Goal: Task Accomplishment & Management: Use online tool/utility

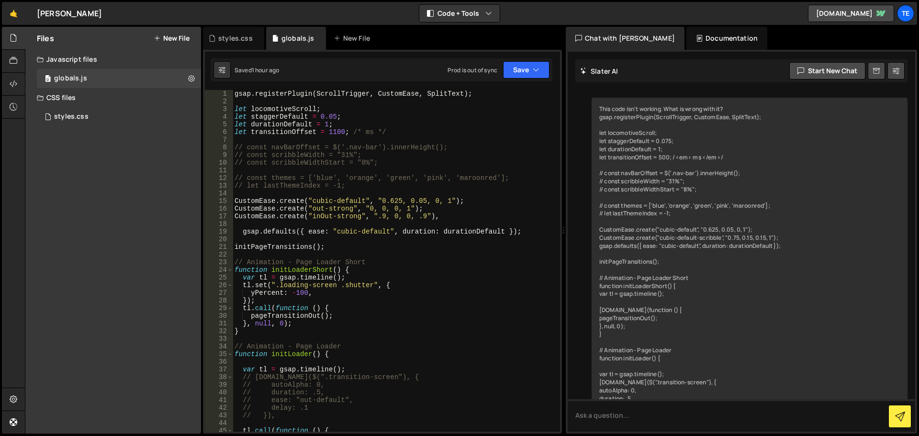
scroll to position [5555, 0]
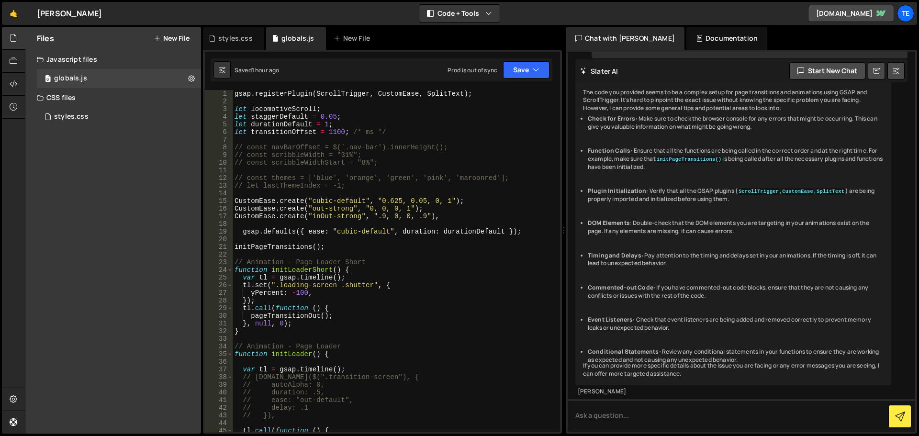
drag, startPoint x: 51, startPoint y: 225, endPoint x: 79, endPoint y: 191, distance: 44.2
click at [51, 225] on div "Files New File Javascript files 0 globals.js 0 CSS files styles.css 0 Copy shar…" at bounding box center [113, 230] width 176 height 407
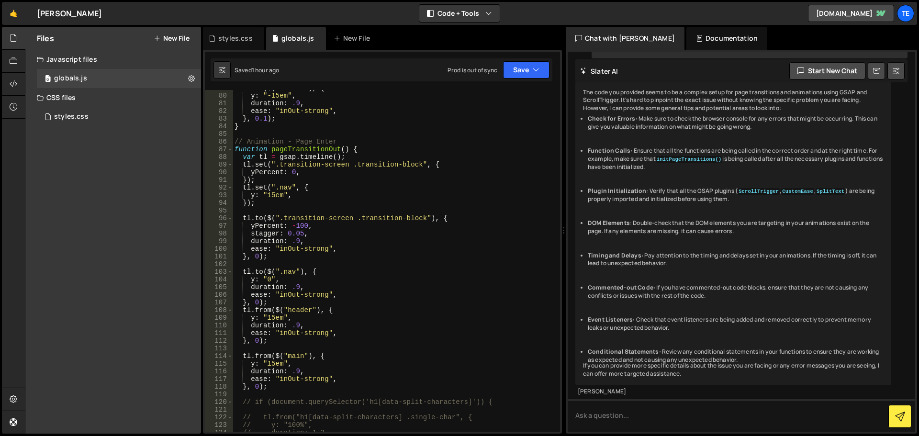
scroll to position [689, 0]
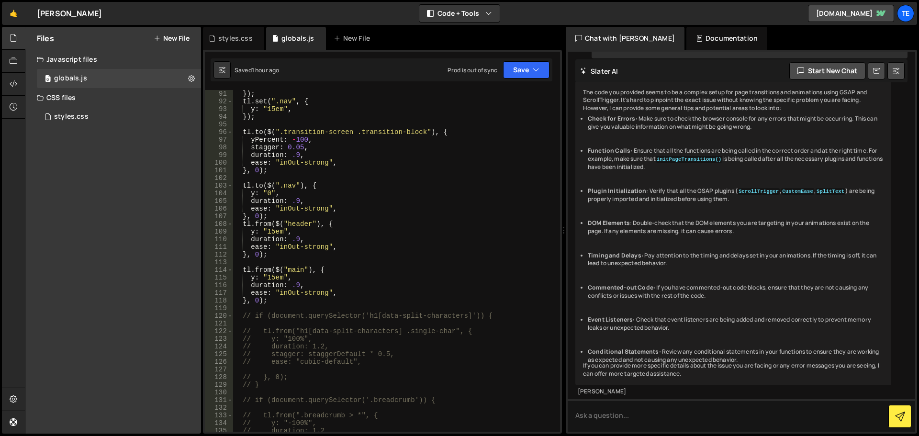
click at [498, 316] on div "}) ; tl . set ( ".nav" , { y : "15em" , }) ; tl . to ( $ ( ".transition-screen …" at bounding box center [395, 268] width 324 height 357
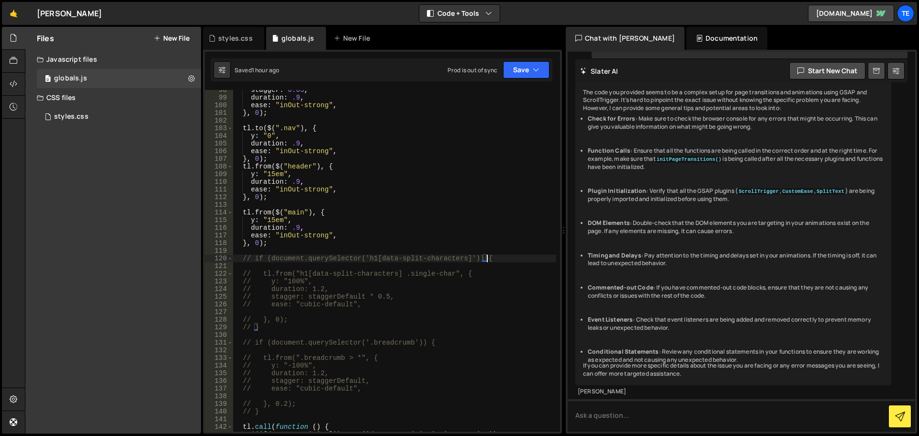
scroll to position [747, 0]
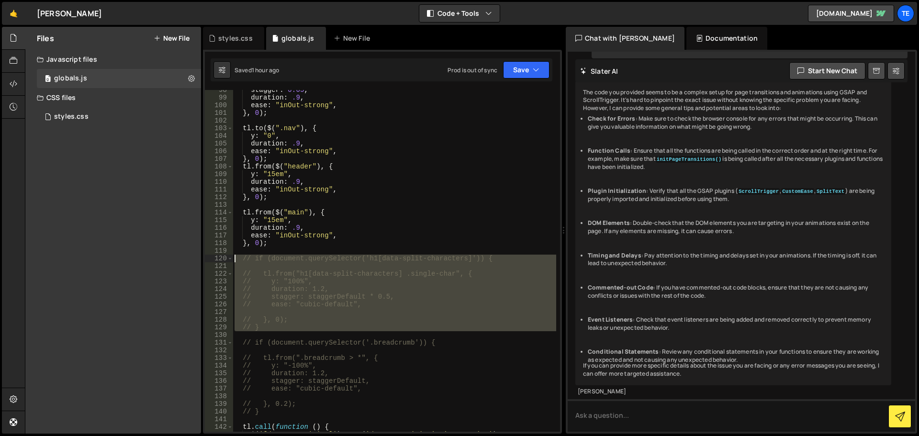
drag, startPoint x: 266, startPoint y: 331, endPoint x: 227, endPoint y: 260, distance: 81.2
click at [227, 260] on div "// if (document.querySelector('h1[data-split-characters]')) { 98 99 100 101 102…" at bounding box center [382, 261] width 355 height 342
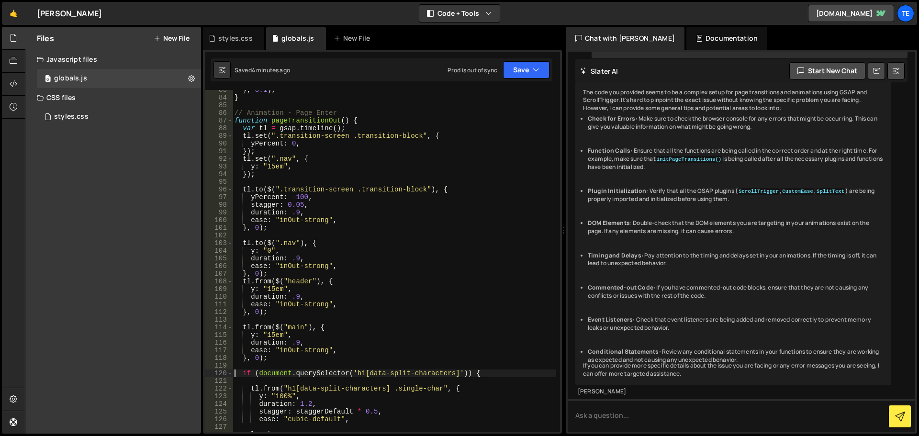
scroll to position [632, 0]
click at [34, 180] on div "Files New File Javascript files 0 globals.js 0 CSS files styles.css 0 Copy shar…" at bounding box center [113, 230] width 176 height 407
click at [328, 250] on div "} , 0.1 ) ; } // Animation - Page Enter function pageTransitionOut ( ) { var tl…" at bounding box center [395, 264] width 324 height 357
click at [324, 241] on div "} , 0.1 ) ; } // Animation - Page Enter function pageTransitionOut ( ) { var tl…" at bounding box center [395, 264] width 324 height 357
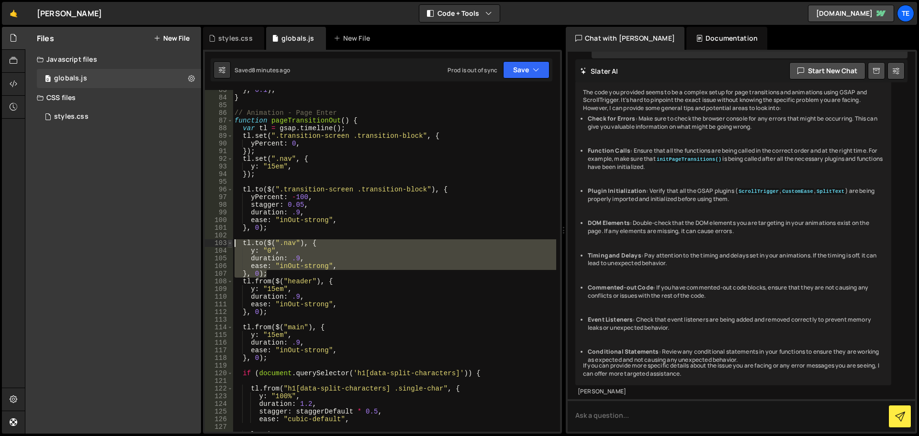
drag, startPoint x: 267, startPoint y: 273, endPoint x: 230, endPoint y: 243, distance: 47.6
click at [230, 243] on div "[DOMAIN_NAME]($(".nav"), { 83 84 85 86 87 88 89 90 91 92 93 94 95 96 97 98 99 1…" at bounding box center [382, 261] width 355 height 342
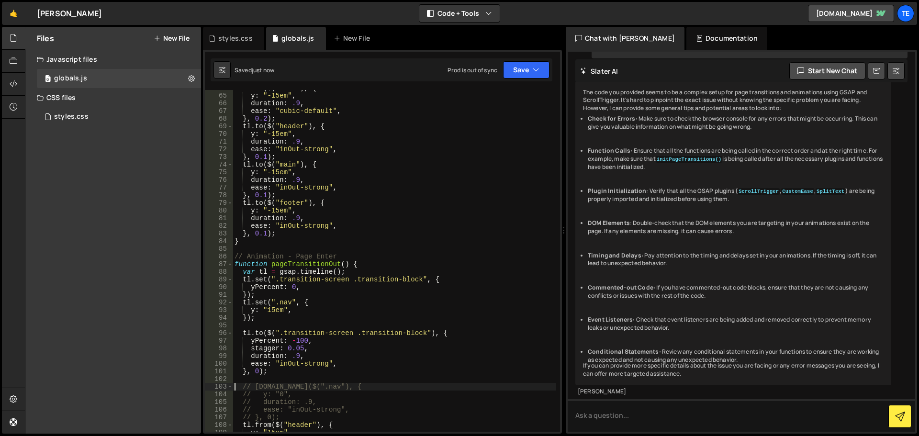
scroll to position [373, 0]
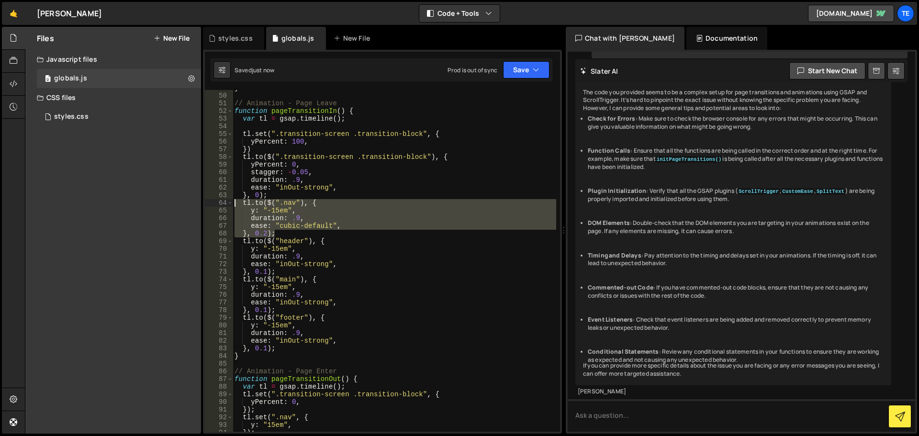
drag, startPoint x: 280, startPoint y: 232, endPoint x: 225, endPoint y: 205, distance: 60.4
click at [225, 205] on div "// [DOMAIN_NAME]($(".nav"), { 49 50 51 52 53 54 55 56 57 58 59 60 61 62 63 64 6…" at bounding box center [382, 261] width 355 height 342
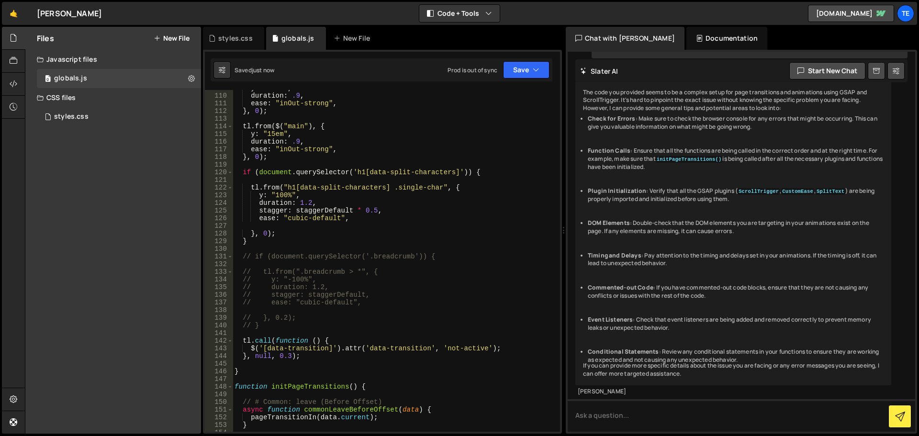
scroll to position [661, 0]
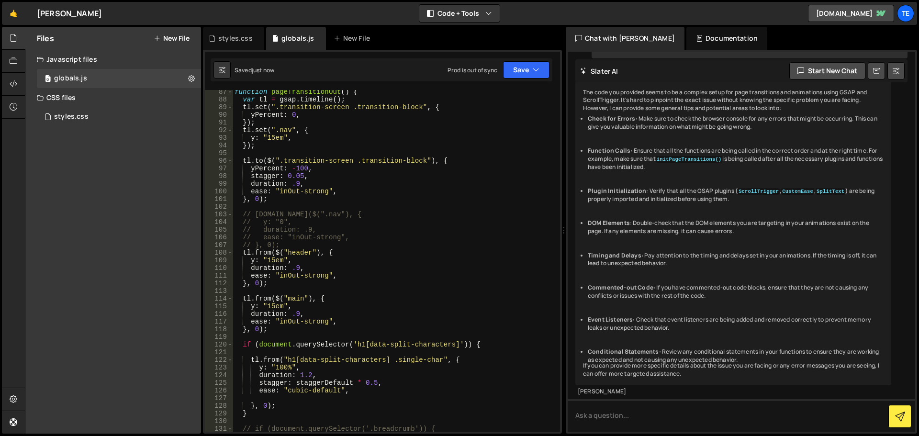
click at [394, 311] on div "function pageTransitionOut ( ) { var tl = gsap . timeline ( ) ; tl . set ( ".tr…" at bounding box center [395, 266] width 324 height 357
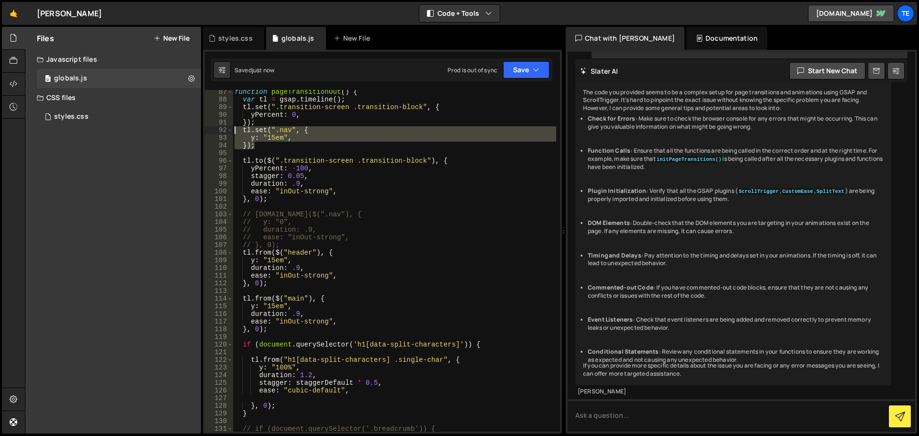
drag, startPoint x: 263, startPoint y: 146, endPoint x: 207, endPoint y: 129, distance: 58.5
click at [207, 129] on div "duration: .9, 87 88 89 90 91 92 93 94 95 96 97 98 99 100 101 102 103 104 105 10…" at bounding box center [382, 261] width 355 height 342
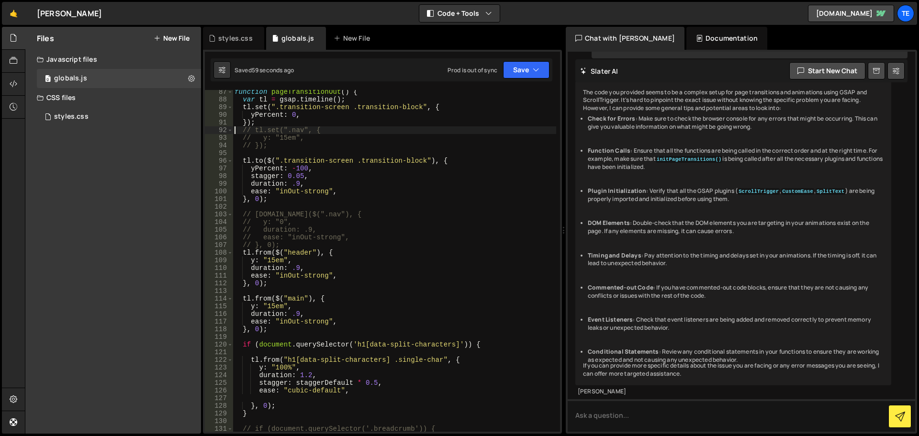
scroll to position [546, 0]
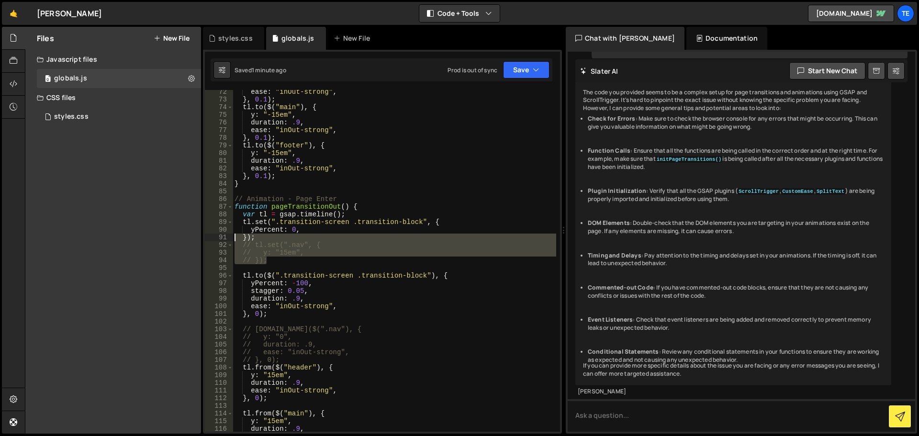
drag, startPoint x: 267, startPoint y: 259, endPoint x: 253, endPoint y: 160, distance: 100.5
click at [233, 230] on div "// tl.set(".nav", { 72 73 74 75 76 77 78 79 80 81 82 83 84 85 86 87 88 89 90 91…" at bounding box center [382, 261] width 355 height 342
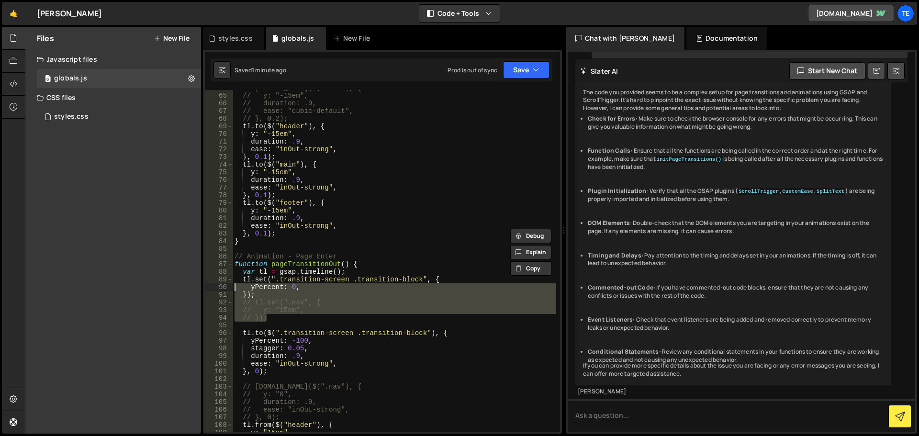
scroll to position [488, 0]
click at [288, 320] on div "// [DOMAIN_NAME]($(".nav"), { // y: "-15em", // duration: .9, // ease: "cubic-d…" at bounding box center [395, 261] width 324 height 342
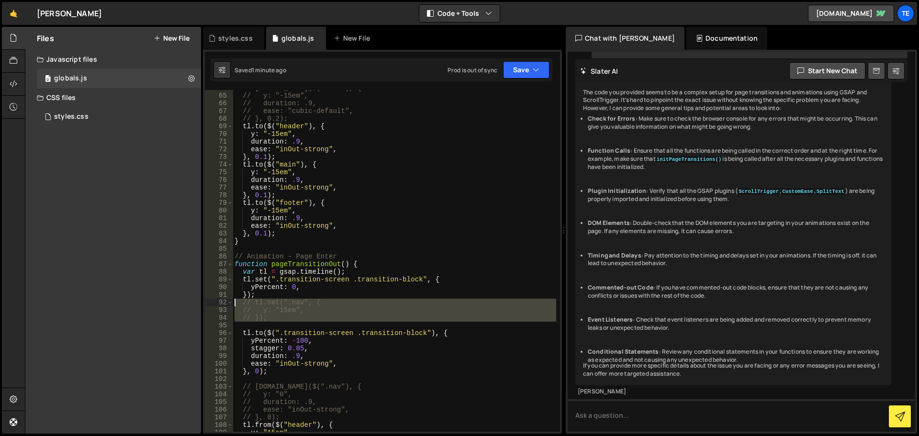
drag, startPoint x: 293, startPoint y: 324, endPoint x: 225, endPoint y: 302, distance: 71.5
click at [222, 302] on div "// }); 64 65 66 67 68 69 70 71 72 73 74 75 76 77 78 79 80 81 82 83 84 85 86 87 …" at bounding box center [382, 261] width 355 height 342
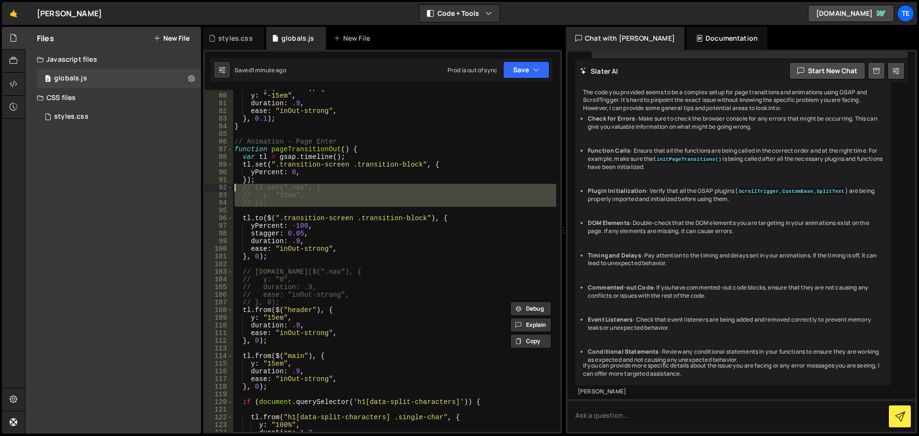
scroll to position [603, 0]
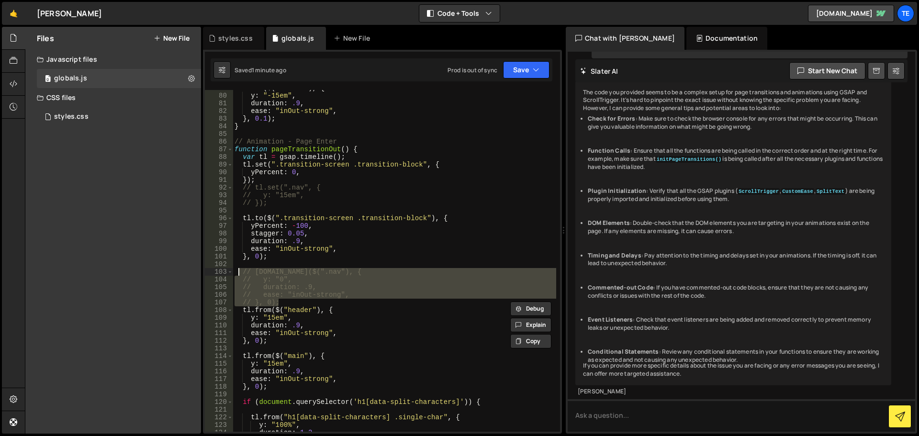
drag, startPoint x: 284, startPoint y: 301, endPoint x: 237, endPoint y: 270, distance: 56.6
click at [237, 270] on div "tl . to ( $ ( "footer" ) , { y : "-15em" , duration : .9 , ease : "inOut-strong…" at bounding box center [395, 262] width 324 height 357
click at [260, 270] on div "tl . to ( $ ( "footer" ) , { y : "-15em" , duration : .9 , ease : "inOut-strong…" at bounding box center [395, 261] width 324 height 342
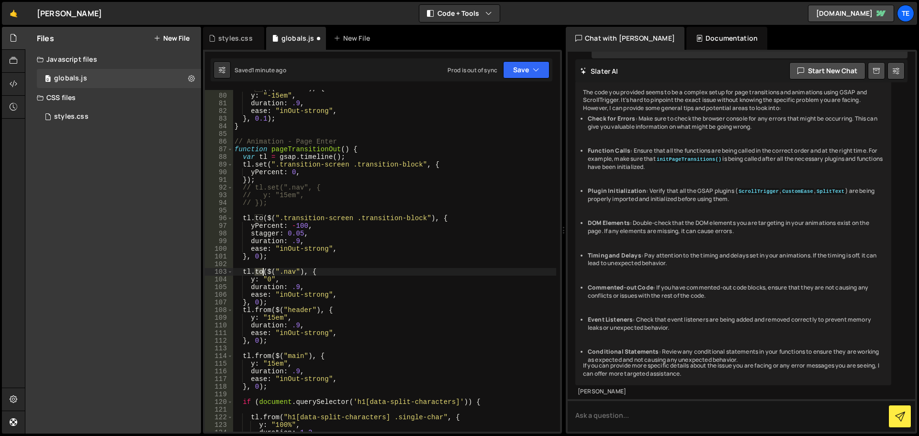
click at [260, 270] on div "tl . to ( $ ( "footer" ) , { y : "-15em" , duration : .9 , ease : "inOut-strong…" at bounding box center [395, 262] width 324 height 357
click at [302, 269] on div "tl . to ( $ ( "footer" ) , { y : "-15em" , duration : .9 , ease : "inOut-strong…" at bounding box center [395, 262] width 324 height 357
paste textarea "nav-logo"
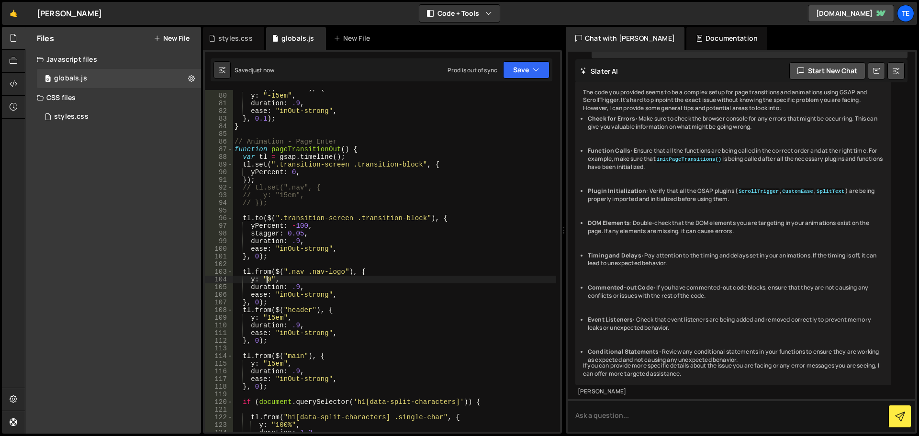
click at [266, 281] on div "tl . to ( $ ( "footer" ) , { y : "-15em" , duration : .9 , ease : "inOut-strong…" at bounding box center [395, 262] width 324 height 357
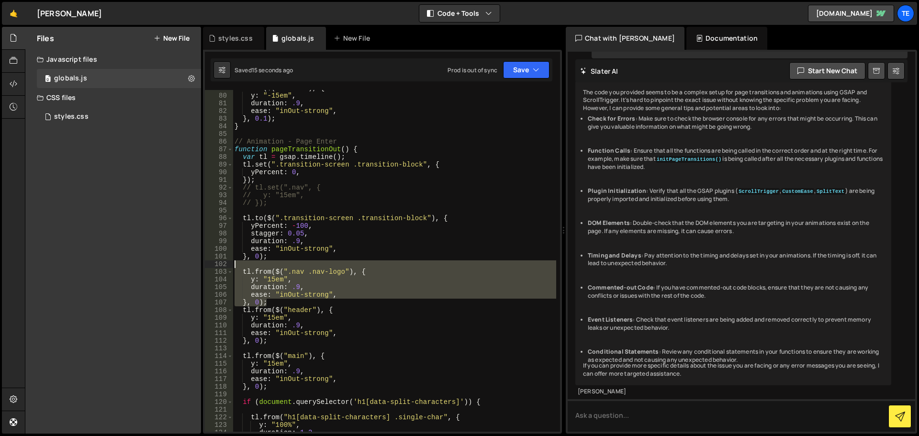
drag, startPoint x: 263, startPoint y: 300, endPoint x: 221, endPoint y: 266, distance: 54.4
click at [221, 266] on div "y: "15em", 79 80 81 82 83 84 85 86 87 88 89 90 91 92 93 94 95 96 97 98 99 100 1…" at bounding box center [382, 261] width 355 height 342
click at [268, 304] on div "tl . to ( $ ( "footer" ) , { y : "-15em" , duration : .9 , ease : "inOut-strong…" at bounding box center [395, 261] width 324 height 342
type textarea "}, 0);"
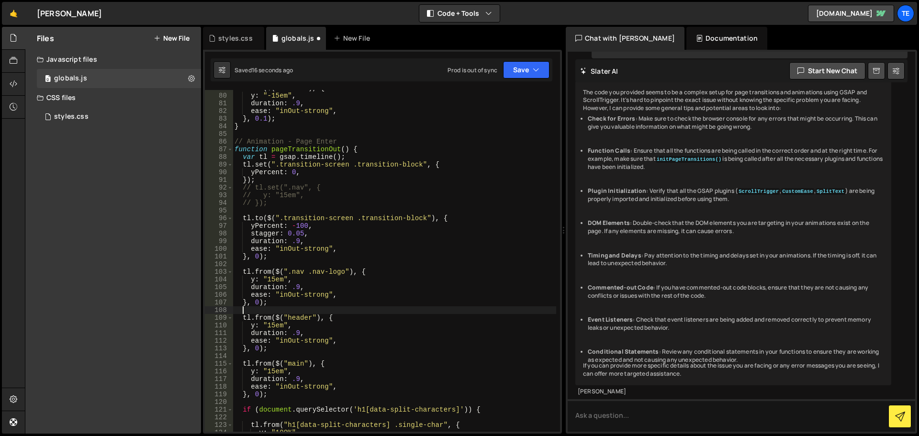
scroll to position [0, 0]
paste textarea "}, 0);"
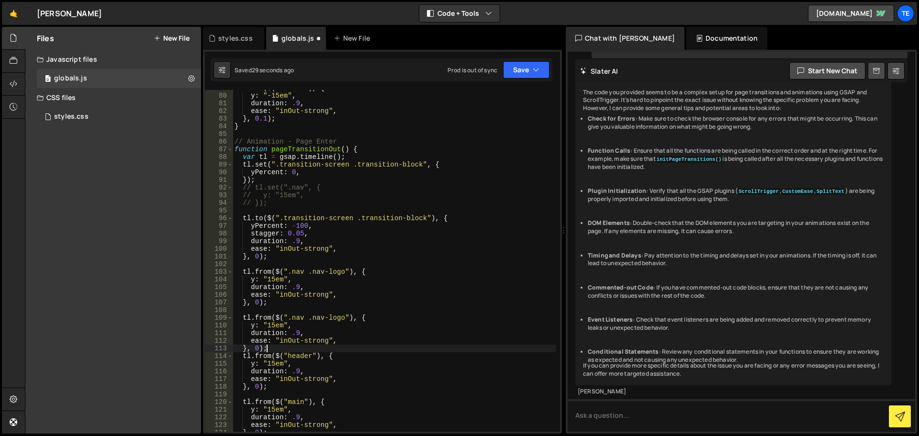
click at [337, 315] on div "tl . to ( $ ( "footer" ) , { y : "-15em" , duration : .9 , ease : "inOut-strong…" at bounding box center [395, 262] width 324 height 357
drag, startPoint x: 337, startPoint y: 315, endPoint x: 320, endPoint y: 316, distance: 17.3
click at [320, 316] on div "tl . to ( $ ( "footer" ) , { y : "-15em" , duration : .9 , ease : "inOut-strong…" at bounding box center [395, 262] width 324 height 357
paste textarea "end-list"
click at [271, 350] on div "tl . to ( $ ( "footer" ) , { y : "-15em" , duration : .9 , ease : "inOut-strong…" at bounding box center [395, 262] width 324 height 357
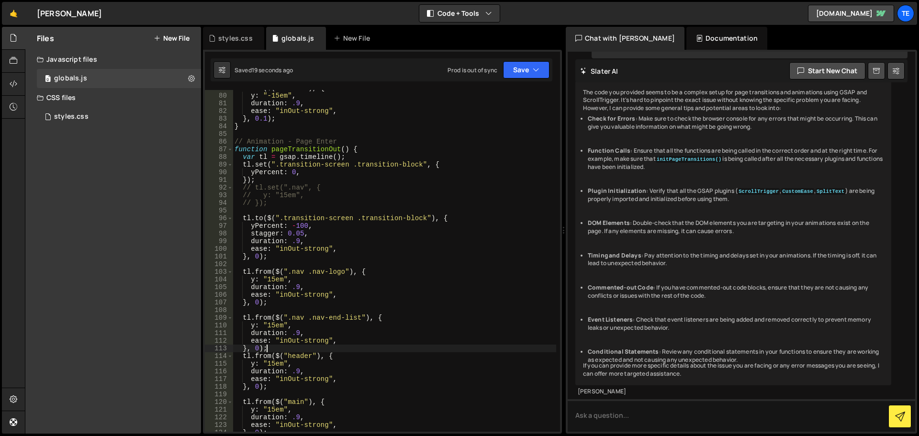
type textarea "}, 0);"
paste textarea "data-menu-button"
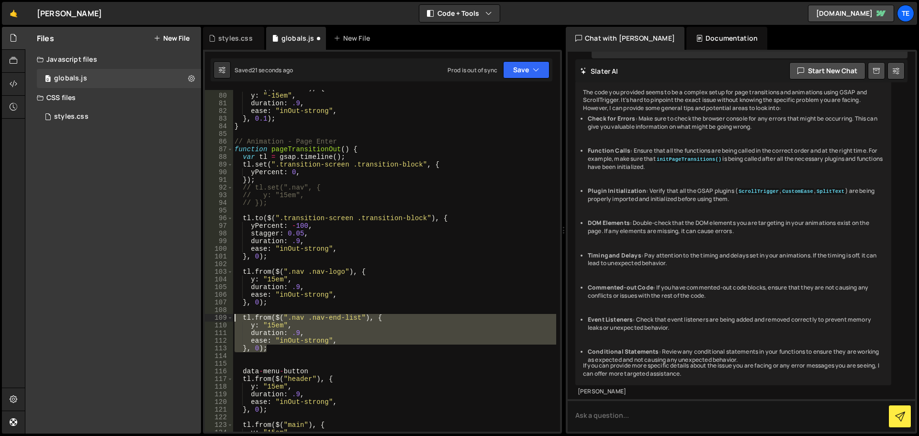
drag, startPoint x: 271, startPoint y: 350, endPoint x: 236, endPoint y: 318, distance: 47.4
click at [236, 318] on div "tl . to ( $ ( "footer" ) , { y : "-15em" , duration : .9 , ease : "inOut-strong…" at bounding box center [395, 262] width 324 height 357
type textarea "tl.from($(".nav .nav-end-list"), { y: "15em","
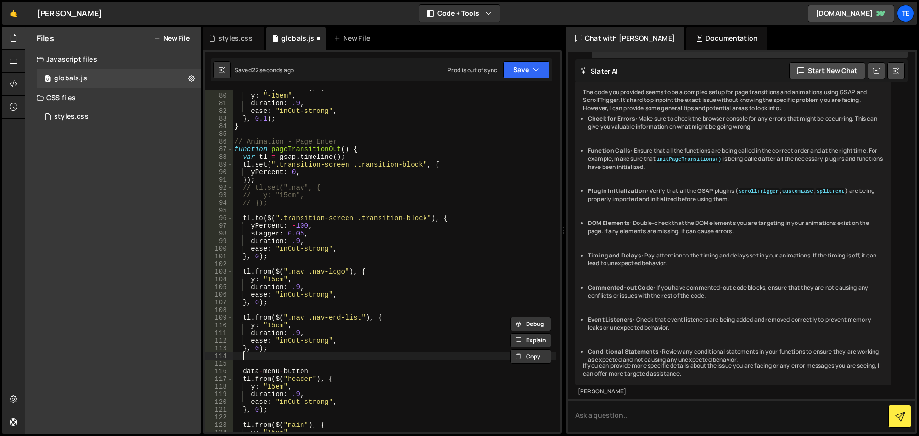
click at [255, 357] on div "tl . to ( $ ( "footer" ) , { y : "-15em" , duration : .9 , ease : "inOut-strong…" at bounding box center [395, 262] width 324 height 357
paste textarea "}, 0);"
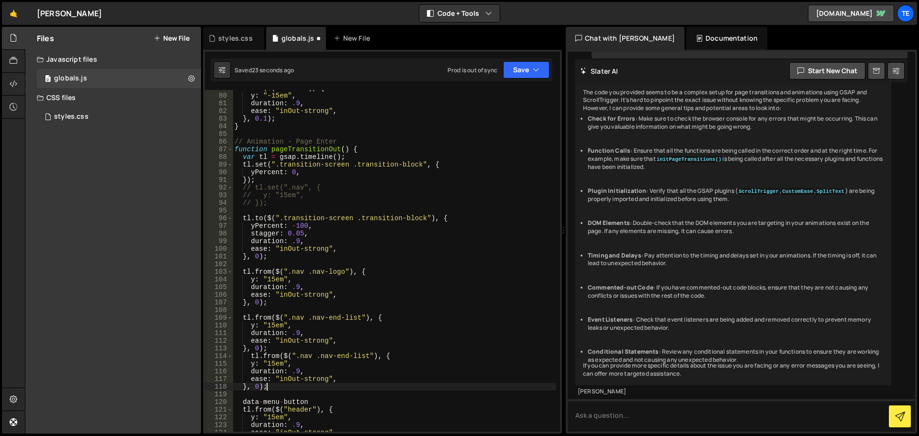
click at [297, 400] on div "tl . to ( $ ( "footer" ) , { y : "-15em" , duration : .9 , ease : "inOut-strong…" at bounding box center [395, 262] width 324 height 357
type textarea "data-menu-button"
drag, startPoint x: 296, startPoint y: 401, endPoint x: 248, endPoint y: 404, distance: 48.4
click at [248, 404] on div "tl . to ( $ ( "footer" ) , { y : "-15em" , duration : .9 , ease : "inOut-strong…" at bounding box center [395, 262] width 324 height 357
click at [361, 360] on div "tl . to ( $ ( "footer" ) , { y : "-15em" , duration : .9 , ease : "inOut-strong…" at bounding box center [395, 262] width 324 height 357
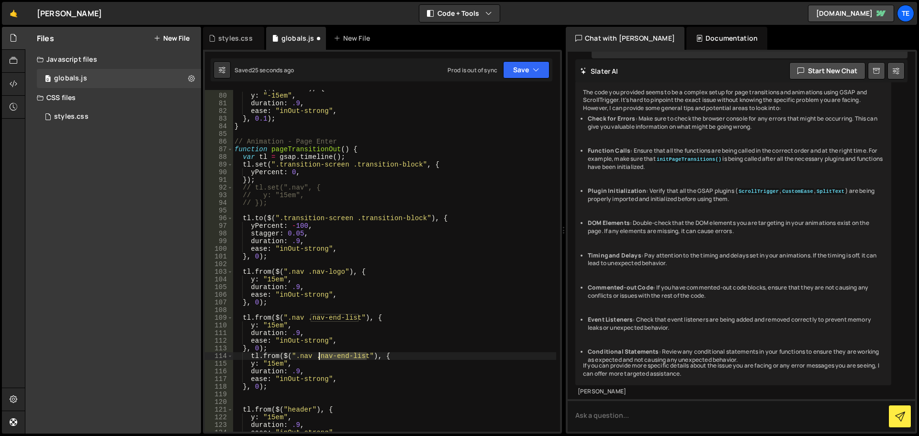
drag, startPoint x: 361, startPoint y: 360, endPoint x: 318, endPoint y: 355, distance: 42.8
click at [318, 355] on div "tl . to ( $ ( "footer" ) , { y : "-15em" , duration : .9 , ease : "inOut-strong…" at bounding box center [395, 262] width 324 height 357
paste textarea "data-menu-button"
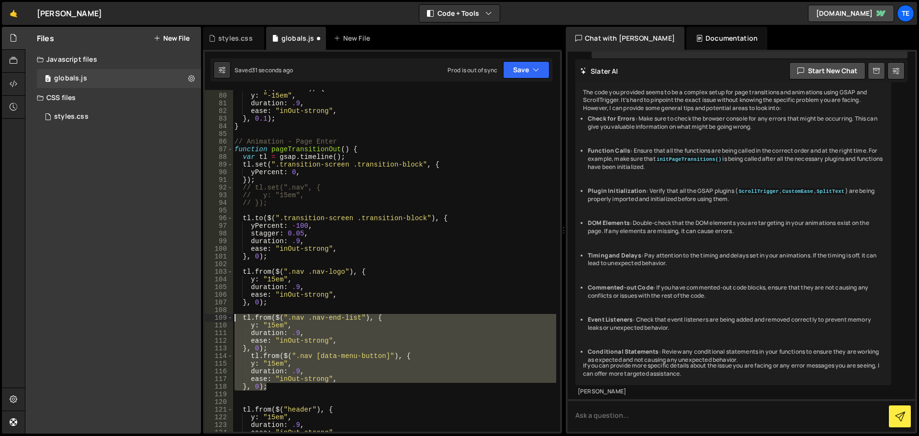
drag, startPoint x: 277, startPoint y: 385, endPoint x: 220, endPoint y: 316, distance: 89.1
click at [220, 316] on div "tl.from($(".nav [data-menu-button]"), { 79 80 81 82 83 84 85 86 87 88 89 90 91 …" at bounding box center [382, 261] width 355 height 342
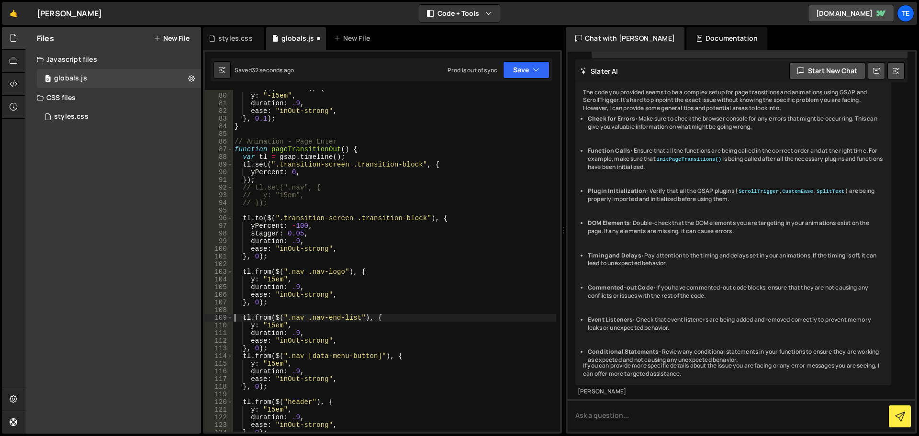
scroll to position [431, 0]
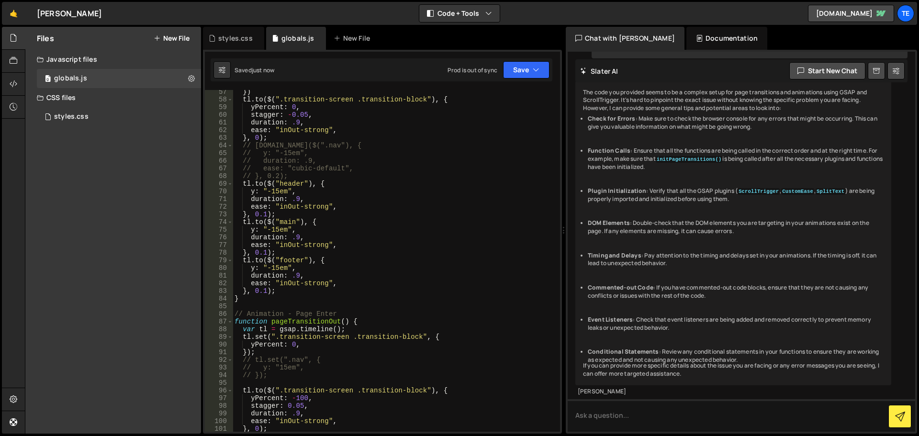
click at [293, 294] on div "}) tl . to ( $ ( ".transition-screen .transition-block" ) , { yPercent : 0 , st…" at bounding box center [395, 266] width 324 height 357
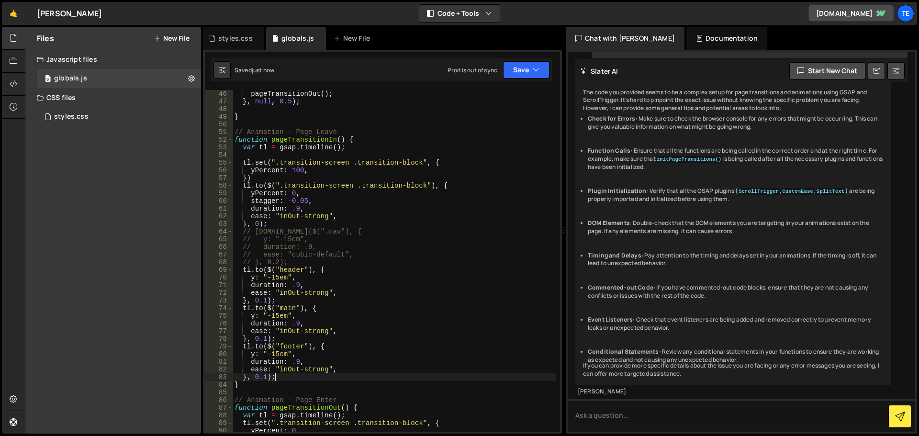
click at [296, 262] on div "pageTransitionOut ( ) ; } , null , 0.5 ) ; } // Animation - Page Leave function…" at bounding box center [395, 268] width 324 height 357
type textarea "// }, 0.2);"
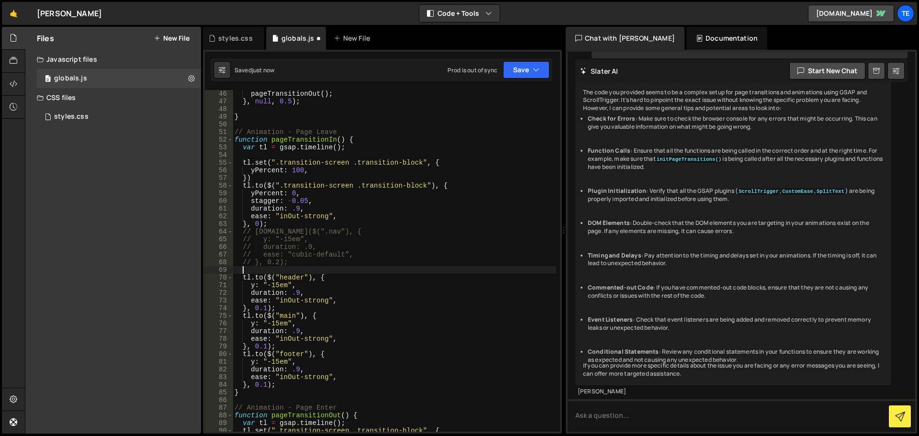
scroll to position [0, 0]
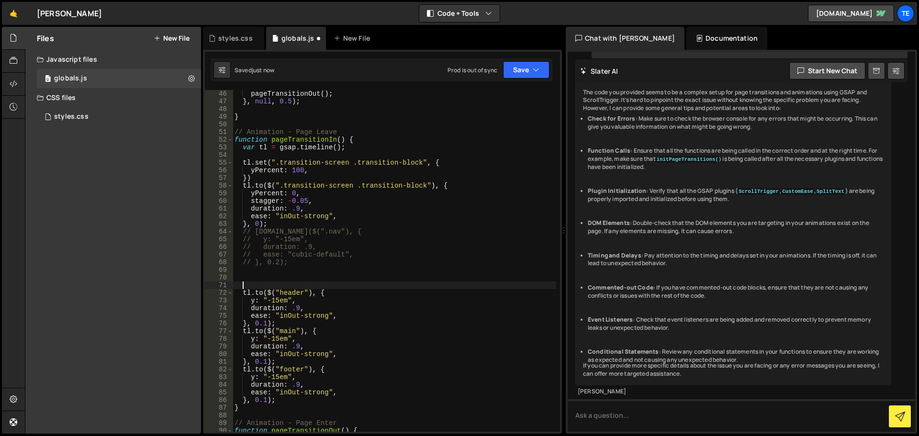
paste textarea "}, 0);"
type textarea "}, 0);"
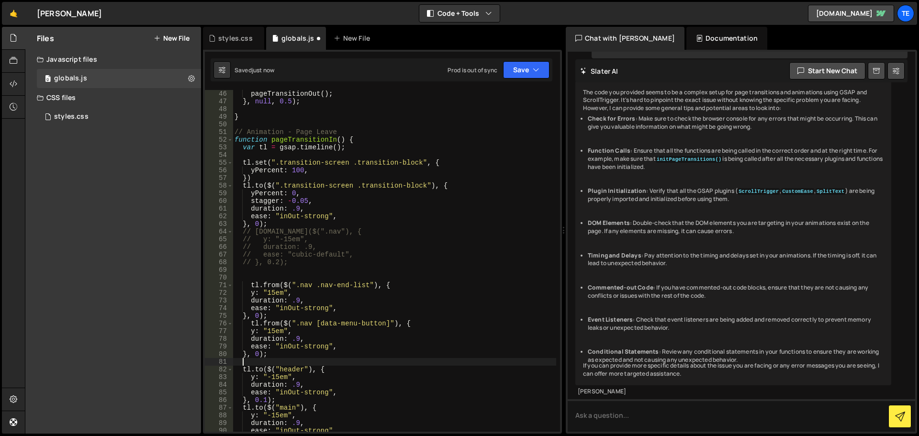
click at [271, 284] on div "pageTransitionOut ( ) ; } , null , 0.5 ) ; } // Animation - Page Leave function…" at bounding box center [395, 268] width 324 height 357
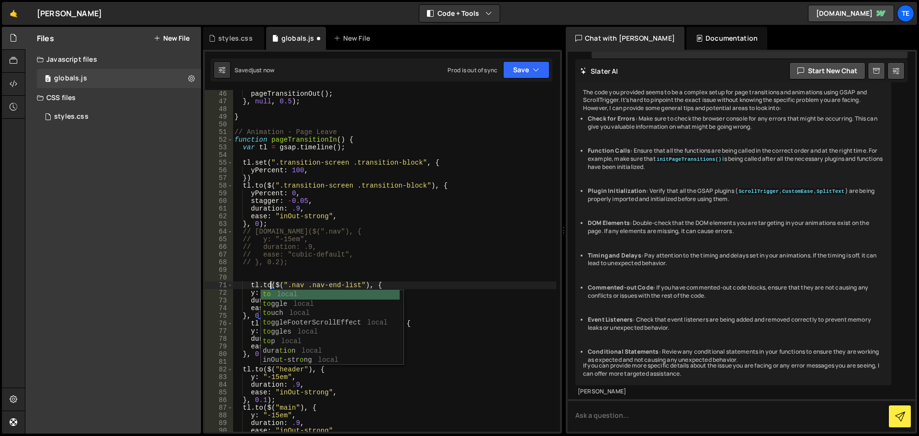
click at [385, 235] on div "pageTransitionOut ( ) ; } , null , 0.5 ) ; } // Animation - Page Leave function…" at bounding box center [395, 268] width 324 height 357
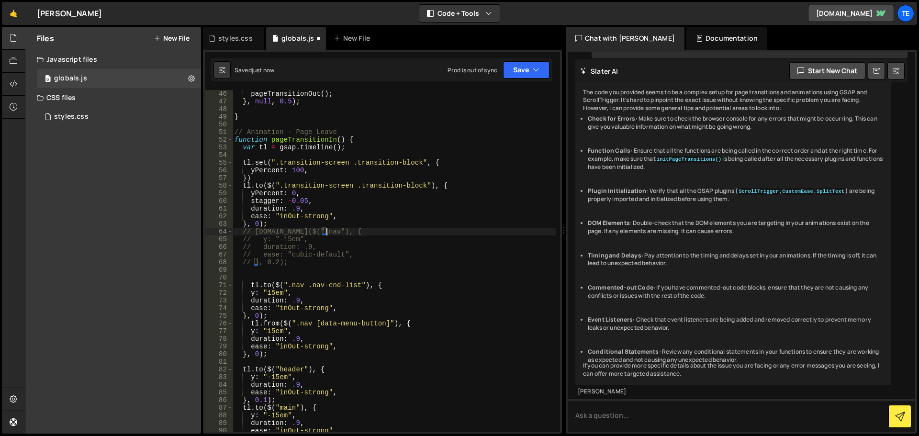
click at [269, 324] on div "pageTransitionOut ( ) ; } , null , 0.5 ) ; } // Animation - Page Leave function…" at bounding box center [395, 268] width 324 height 357
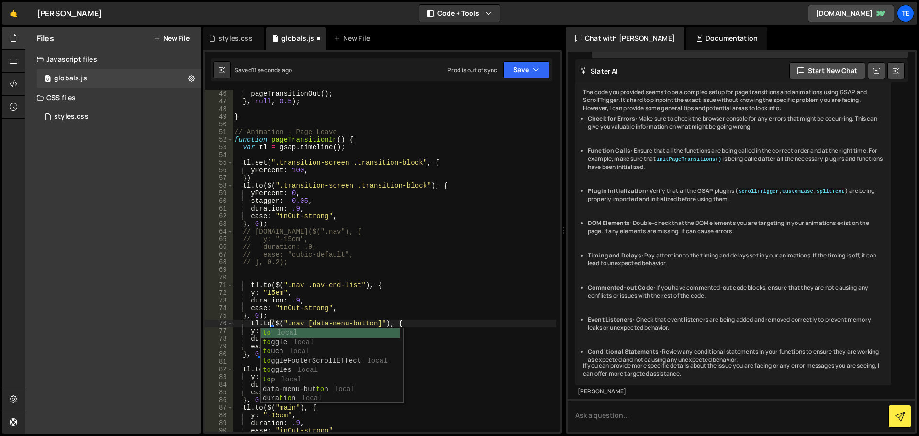
click at [439, 293] on div "pageTransitionOut ( ) ; } , null , 0.5 ) ; } // Animation - Page Leave function…" at bounding box center [395, 268] width 324 height 357
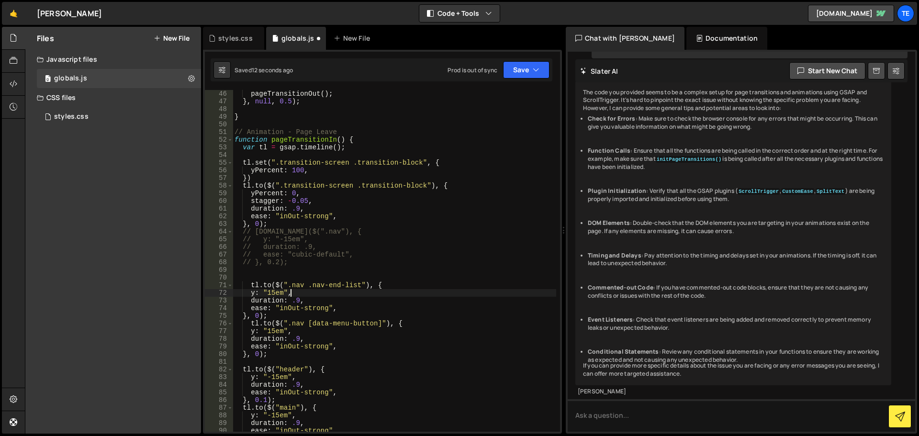
click at [268, 289] on div "pageTransitionOut ( ) ; } , null , 0.5 ) ; } // Animation - Page Leave function…" at bounding box center [395, 268] width 324 height 357
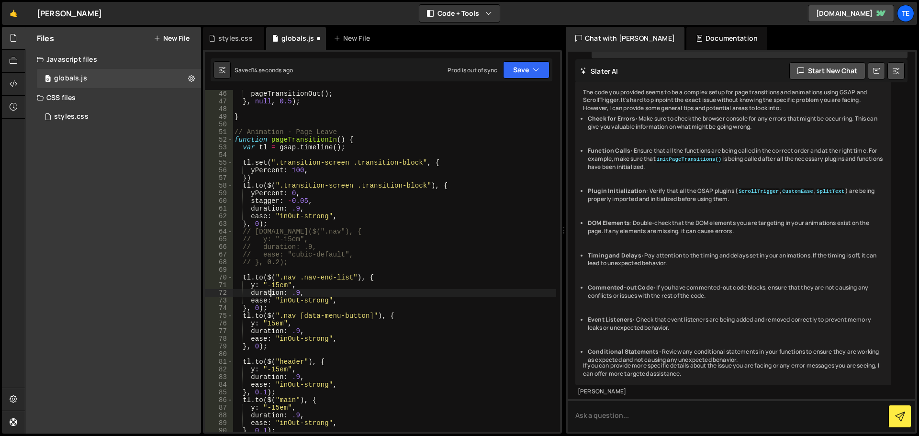
click at [355, 256] on div "pageTransitionOut ( ) ; } , null , 0.5 ) ; } // Animation - Page Leave function…" at bounding box center [395, 268] width 324 height 357
click at [268, 320] on div "pageTransitionOut ( ) ; } , null , 0.5 ) ; } // Animation - Page Leave function…" at bounding box center [395, 268] width 324 height 357
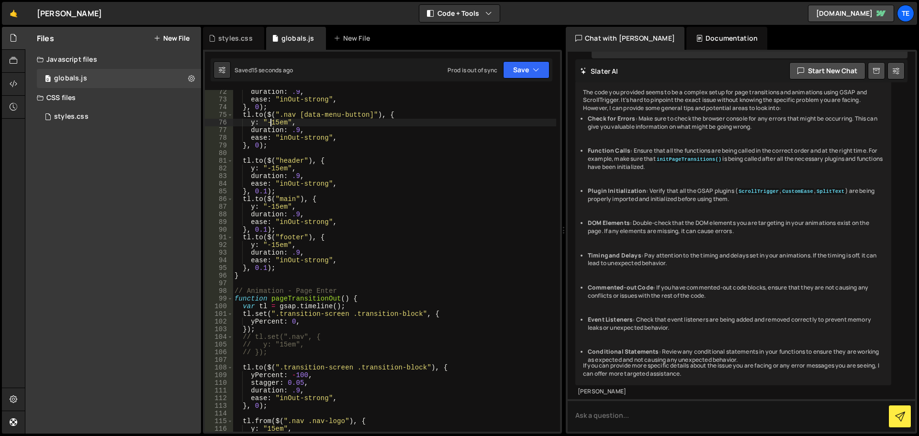
scroll to position [661, 0]
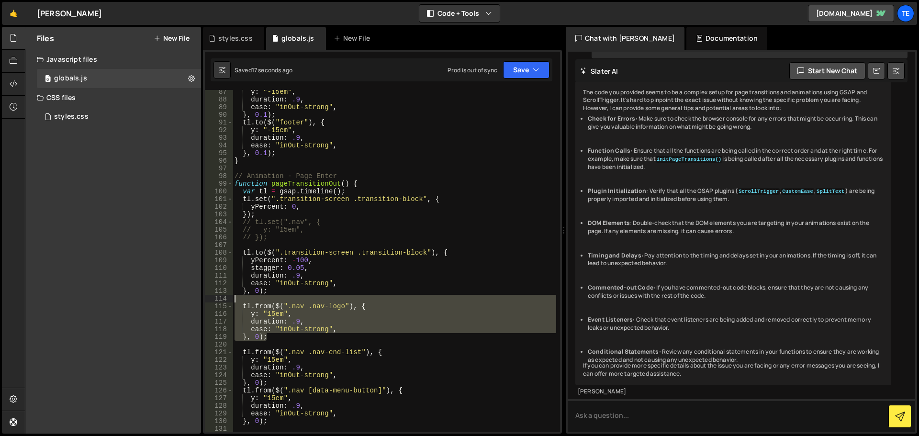
drag, startPoint x: 279, startPoint y: 336, endPoint x: 222, endPoint y: 297, distance: 68.9
click at [222, 297] on div "y: "-15em", 87 88 89 90 91 92 93 94 95 96 97 98 99 100 101 102 103 104 105 106 …" at bounding box center [382, 261] width 355 height 342
type textarea "tl.from($(".nav .nav-logo"), {"
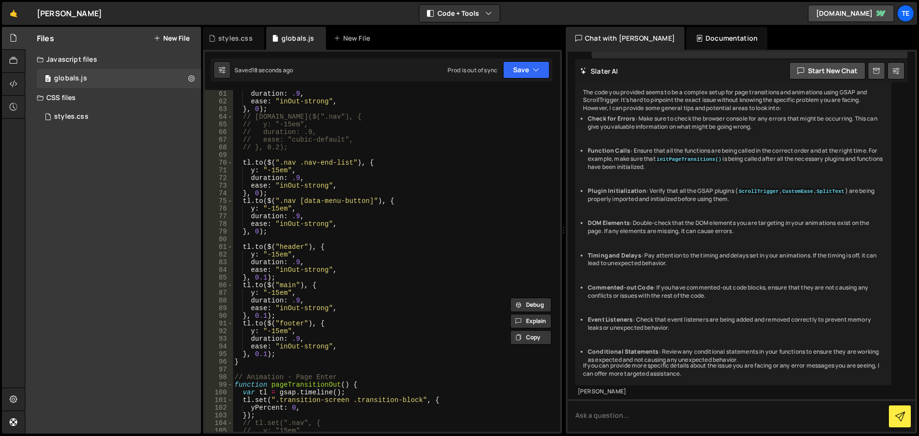
scroll to position [345, 0]
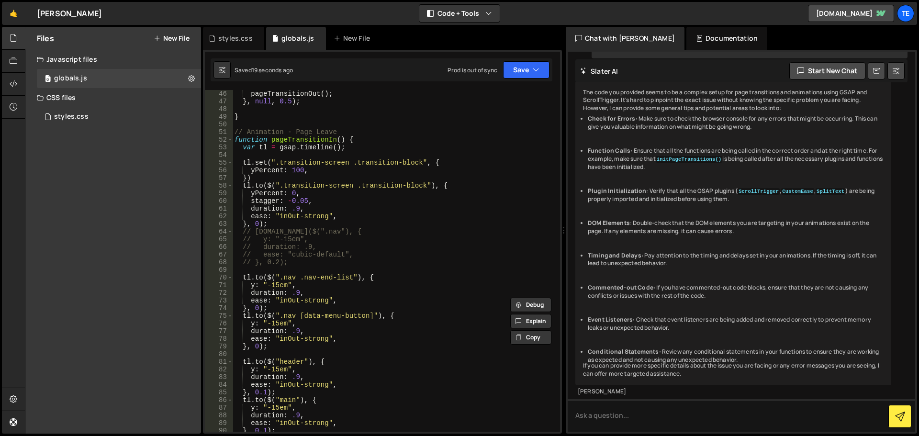
click at [268, 270] on div "pageTransitionOut ( ) ; } , null , 0.5 ) ; } // Animation - Page Leave function…" at bounding box center [395, 268] width 324 height 357
paste textarea "}, 0);"
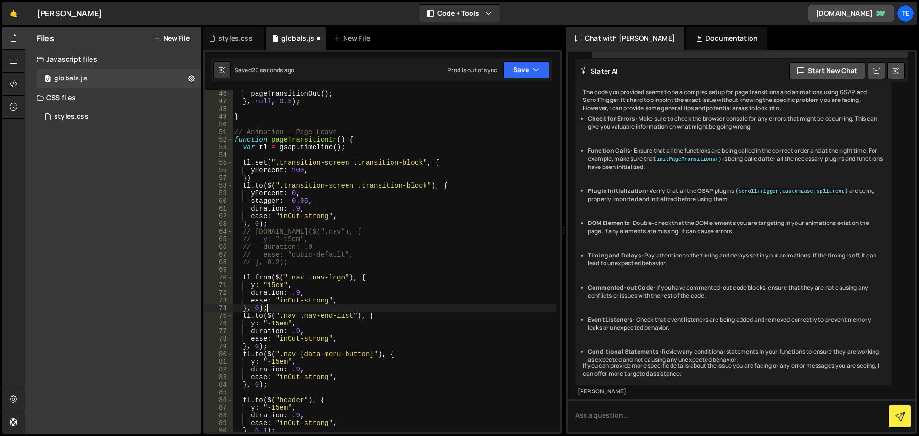
click at [264, 276] on div "pageTransitionOut ( ) ; } , null , 0.5 ) ; } // Animation - Page Leave function…" at bounding box center [395, 268] width 324 height 357
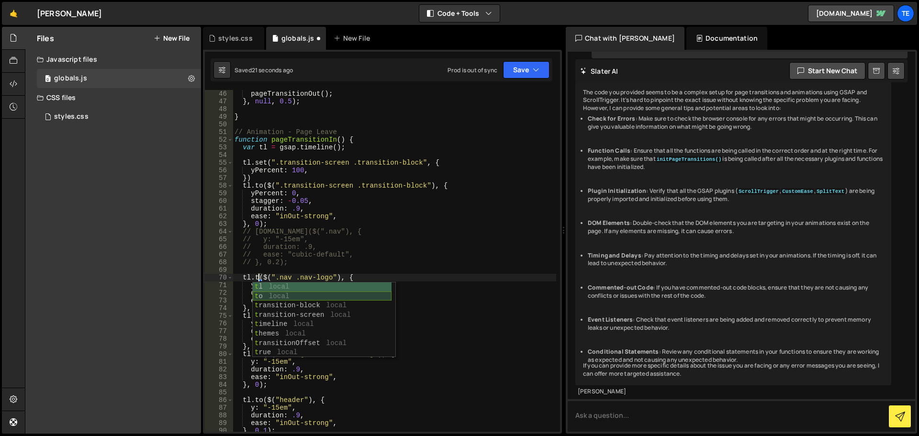
scroll to position [0, 2]
click at [296, 239] on div "pageTransitionOut ( ) ; } , null , 0.5 ) ; } // Animation - Page Leave function…" at bounding box center [395, 268] width 324 height 357
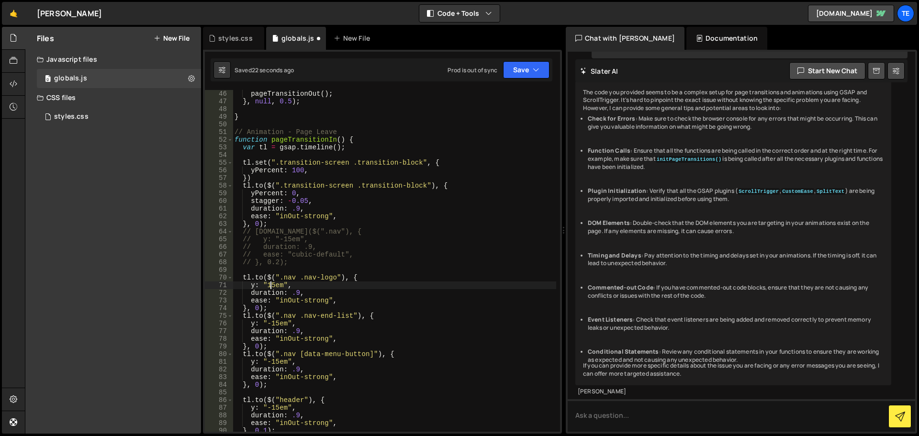
click at [269, 284] on div "pageTransitionOut ( ) ; } , null , 0.5 ) ; } // Animation - Page Leave function…" at bounding box center [395, 268] width 324 height 357
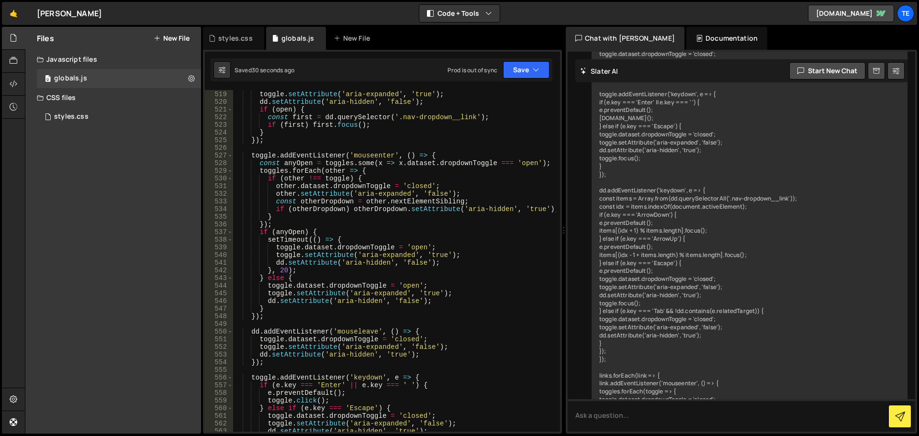
scroll to position [5104, 0]
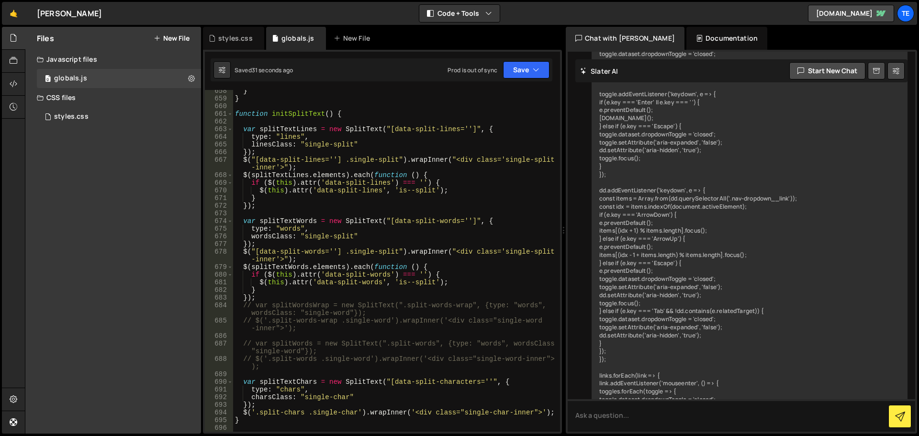
click at [462, 302] on div "} } function initSplitText ( ) { var splitTextLines = new SplitText ( "[data-sp…" at bounding box center [394, 265] width 323 height 357
type textarea "// var splitWordsWrap = new SplitText(".split-words-wrap", {type: "words", word…"
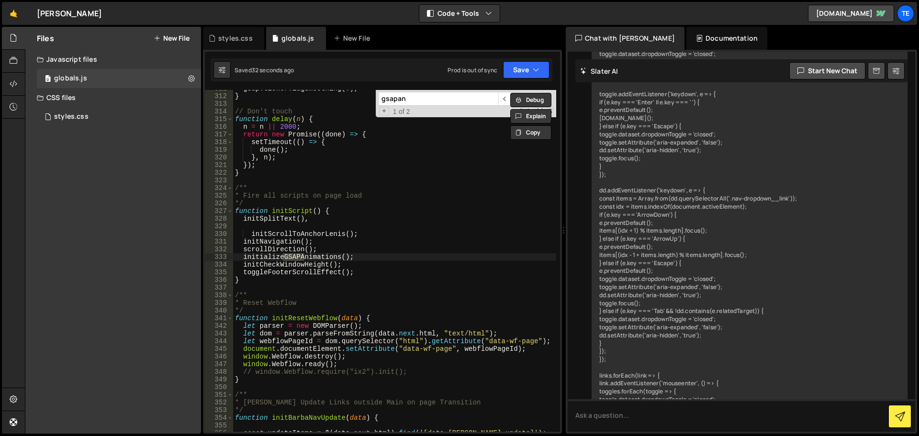
scroll to position [2395, 0]
type input "gsapani"
click at [270, 258] on div "gsap . ticker . lagSmoothing ( 0 ) ; } // Don't touch function delay ( n ) { n …" at bounding box center [394, 263] width 323 height 357
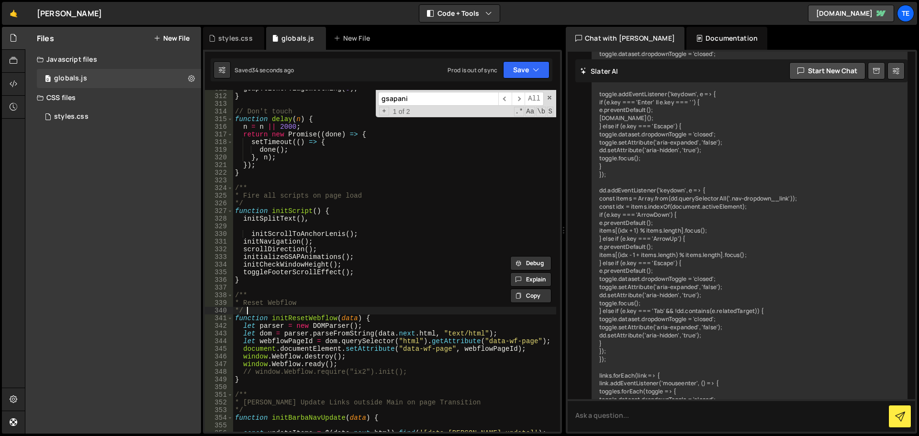
click at [366, 310] on div "gsap . ticker . lagSmoothing ( 0 ) ; } // Don't touch function delay ( n ) { n …" at bounding box center [394, 263] width 323 height 357
type textarea "*/"
paste input "initializeGSAPAnimations"
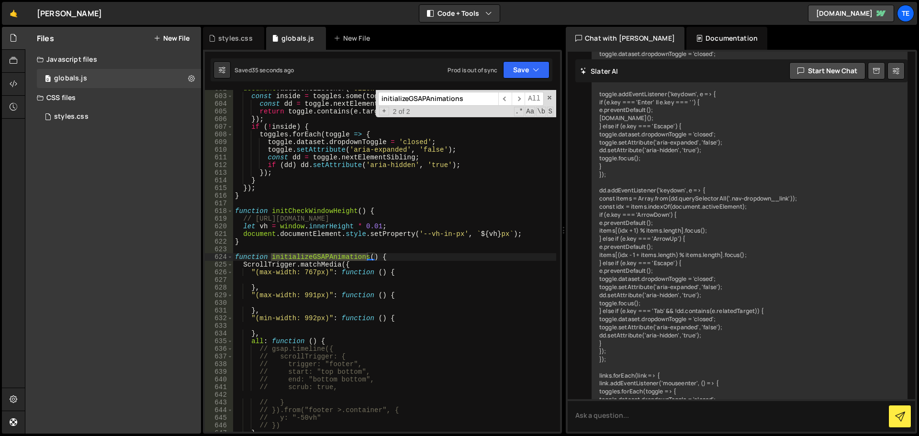
scroll to position [4764, 0]
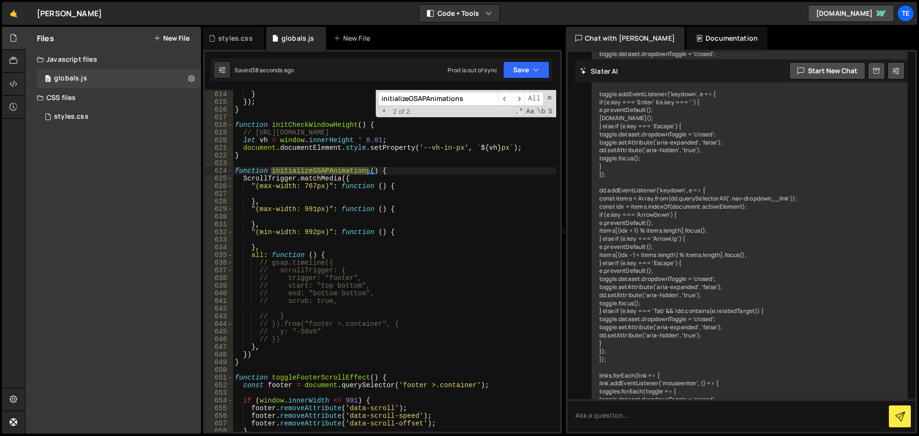
type input "initializeGSAPAnimations"
type textarea ""(min-width: 992px)": function () {"
click at [400, 232] on div "}) ; } }) ; } function initCheckWindowHeight ( ) { // [URL][DOMAIN_NAME] let vh…" at bounding box center [394, 261] width 323 height 357
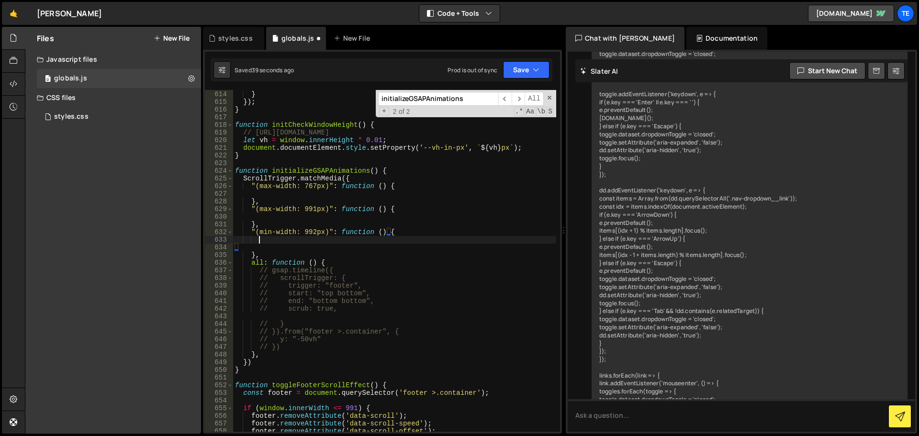
scroll to position [0, 1]
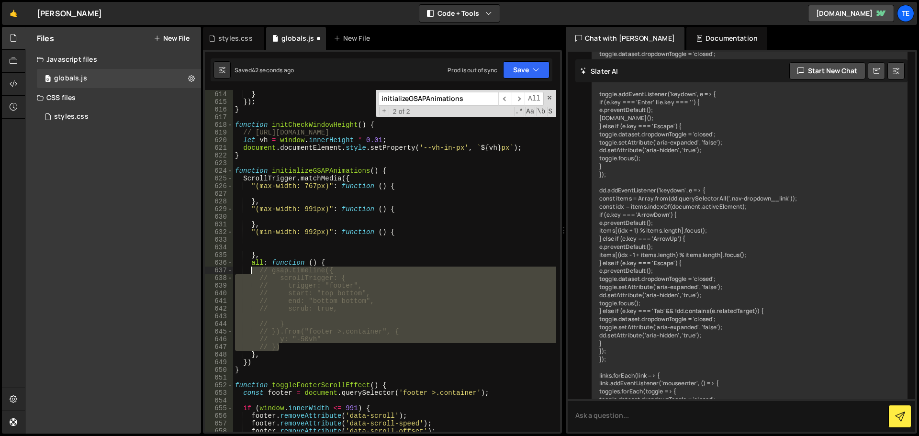
drag, startPoint x: 286, startPoint y: 348, endPoint x: 250, endPoint y: 273, distance: 83.1
click at [250, 273] on div "}) ; } }) ; } function initCheckWindowHeight ( ) { // [URL][DOMAIN_NAME] let vh…" at bounding box center [394, 261] width 323 height 357
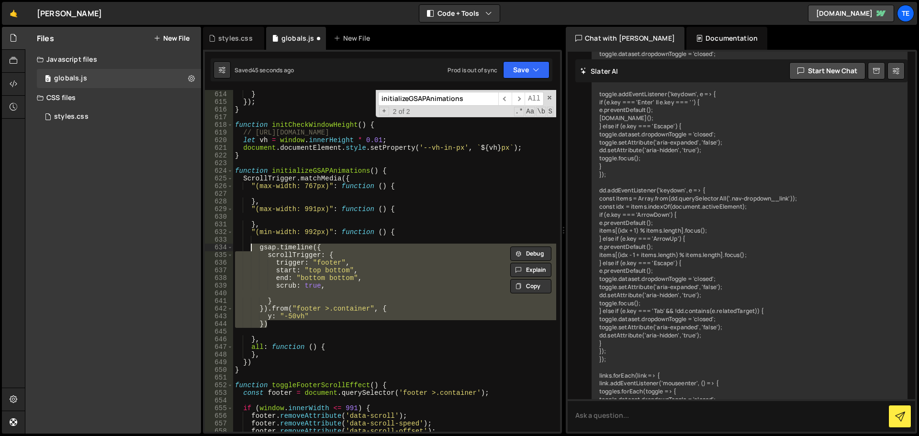
click at [330, 260] on div "}) ; } }) ; } function initCheckWindowHeight ( ) { // [URL][DOMAIN_NAME] let vh…" at bounding box center [394, 261] width 323 height 342
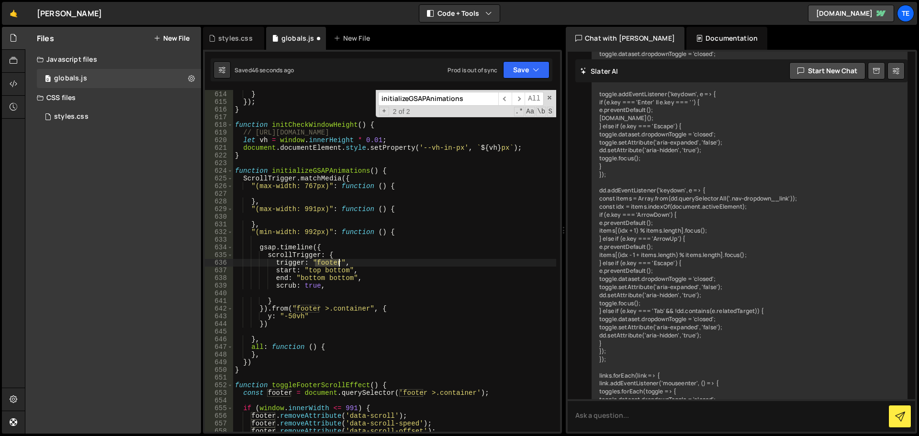
click at [330, 260] on div "}) ; } }) ; } function initCheckWindowHeight ( ) { // [URL][DOMAIN_NAME] let vh…" at bounding box center [394, 261] width 323 height 357
paste textarea "initializeGSAPAnimations"
paste textarea "teams-item-h1"
click at [317, 262] on div "}) ; } }) ; } function initCheckWindowHeight ( ) { // [URL][DOMAIN_NAME] let vh…" at bounding box center [394, 261] width 323 height 357
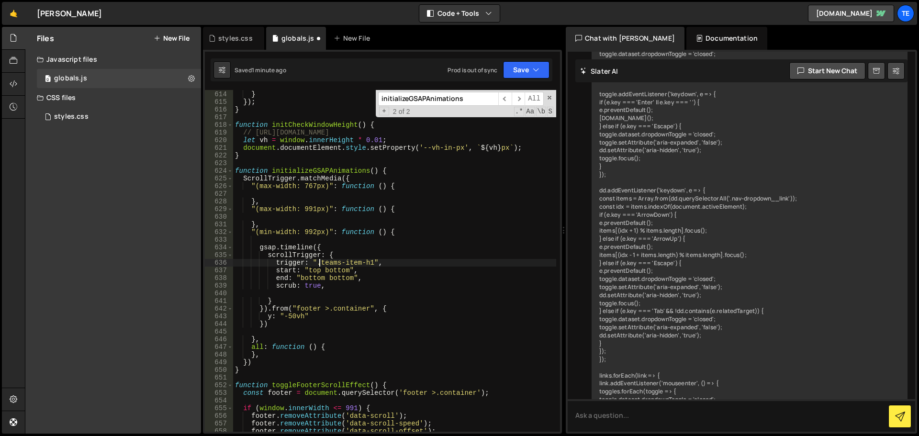
paste textarea "page-wrapteams-item-"
click at [345, 310] on div "}) ; } }) ; } function initCheckWindowHeight ( ) { // [URL][DOMAIN_NAME] let vh…" at bounding box center [394, 261] width 323 height 357
drag, startPoint x: 345, startPoint y: 310, endPoint x: 305, endPoint y: 309, distance: 40.2
click at [305, 309] on div "}) ; } }) ; } function initCheckWindowHeight ( ) { // [URL][DOMAIN_NAME] let vh…" at bounding box center [394, 261] width 323 height 357
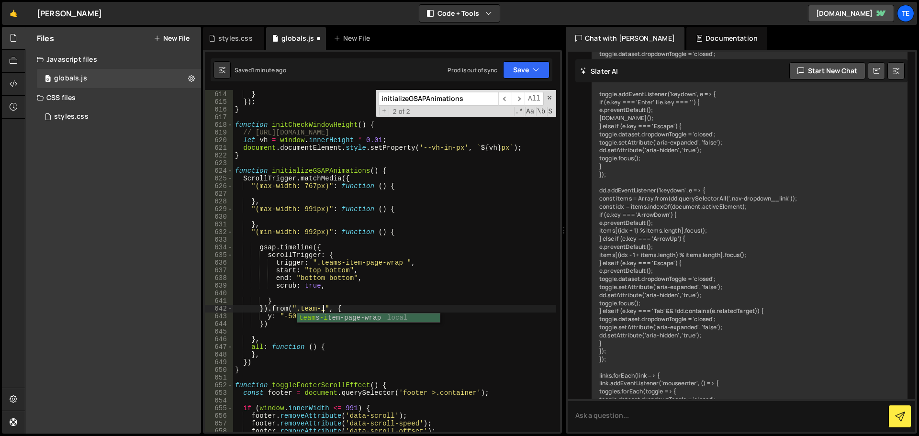
scroll to position [0, 7]
click at [333, 286] on div "}) ; } }) ; } function initCheckWindowHeight ( ) { // [URL][DOMAIN_NAME] let vh…" at bounding box center [394, 261] width 323 height 357
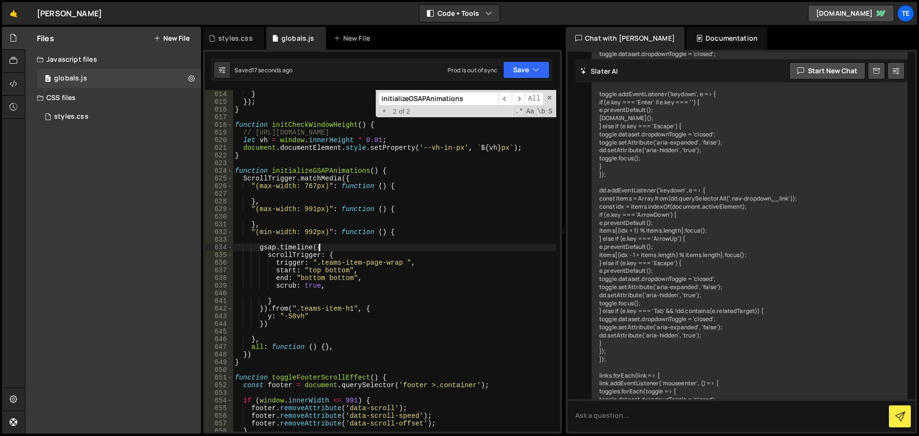
click at [335, 247] on div "}) ; } }) ; } function initCheckWindowHeight ( ) { // [URL][DOMAIN_NAME] let vh…" at bounding box center [394, 261] width 323 height 357
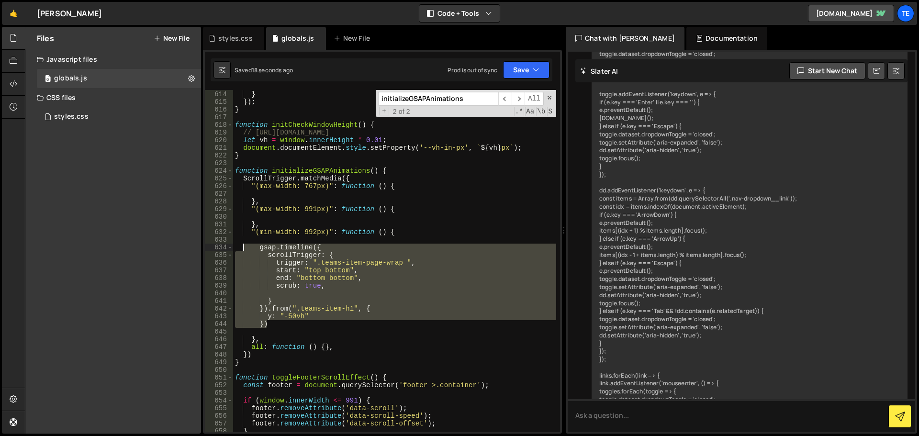
drag, startPoint x: 273, startPoint y: 322, endPoint x: 244, endPoint y: 247, distance: 80.6
click at [244, 247] on div "}) ; } }) ; } function initCheckWindowHeight ( ) { // [URL][DOMAIN_NAME] let vh…" at bounding box center [394, 261] width 323 height 357
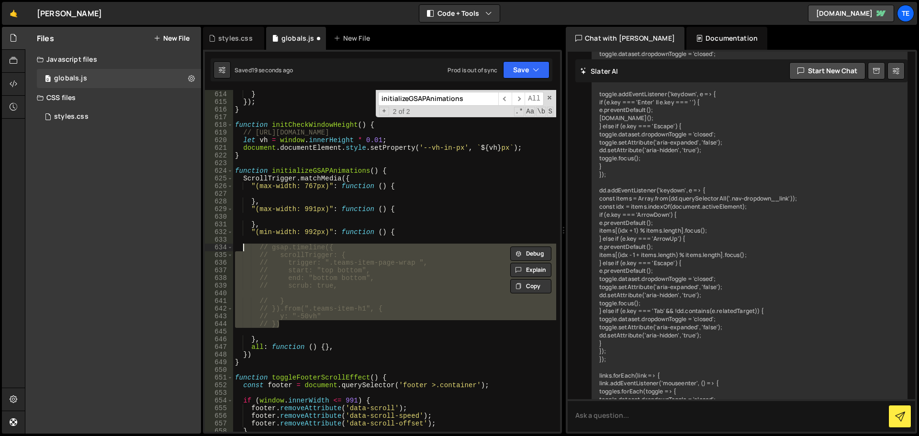
type textarea "// gsap.timeline({"
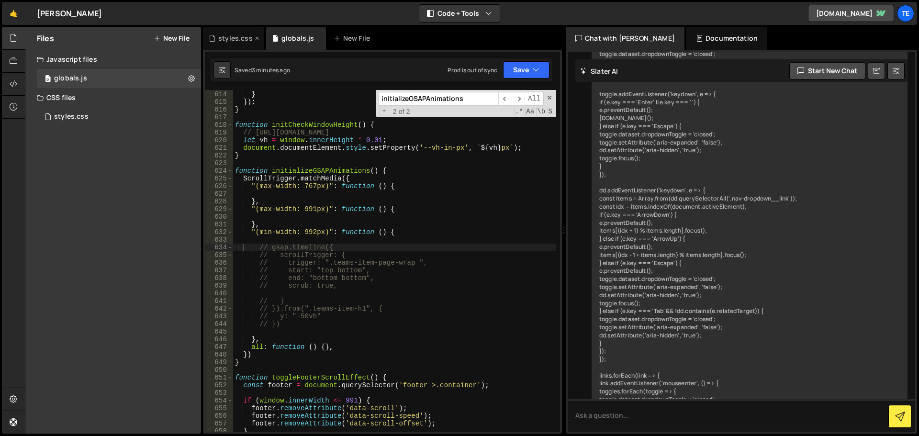
click at [231, 40] on div "styles.css" at bounding box center [235, 39] width 34 height 10
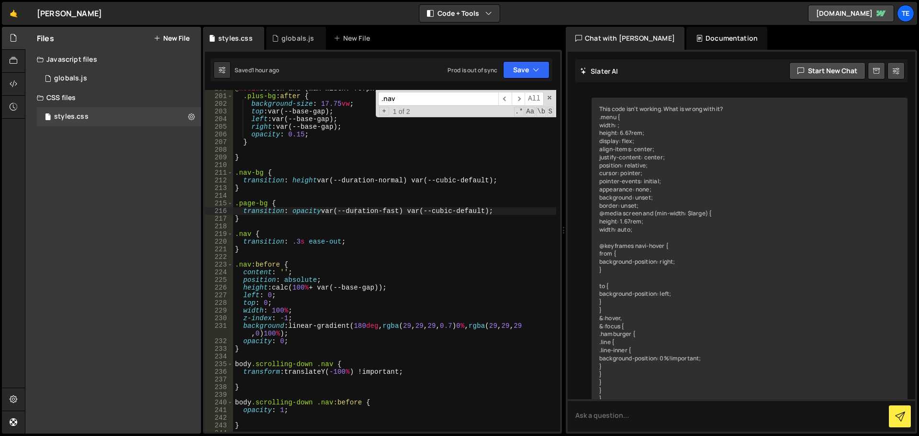
scroll to position [498, 0]
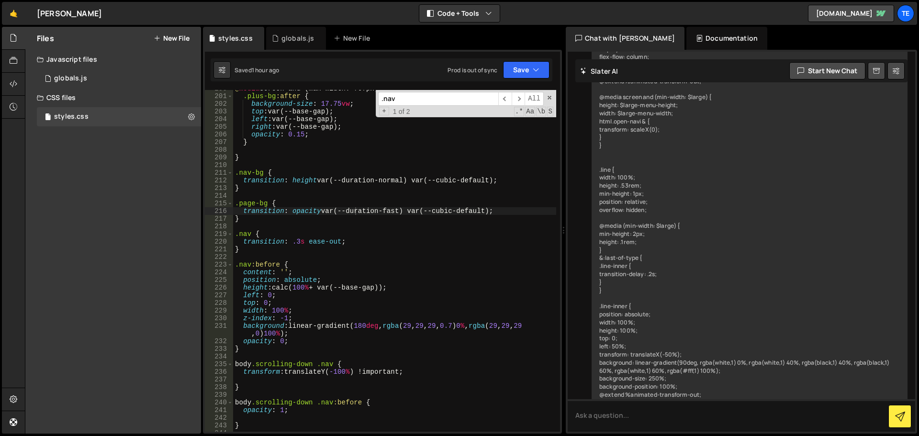
click at [391, 197] on div "@ media screen and (max-width: 767px) { .plus-bg :after { background-size : 17.…" at bounding box center [394, 263] width 323 height 357
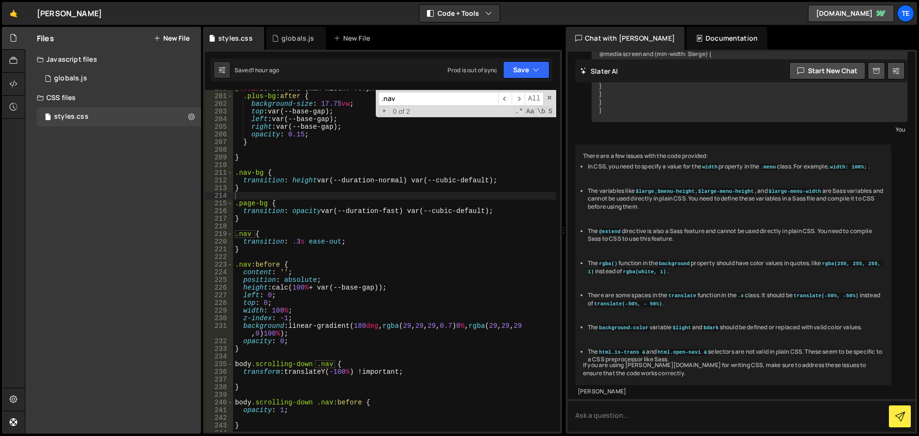
scroll to position [1708, 0]
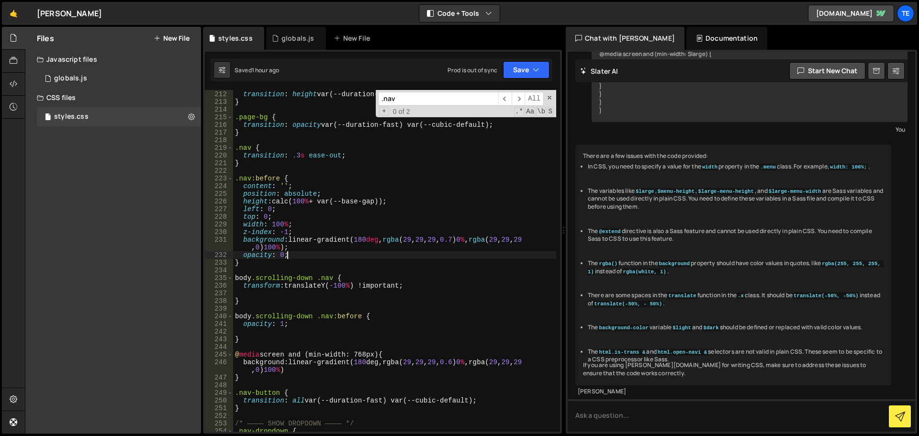
type textarea "opacity: 0;"
click at [367, 257] on div ".nav-bg { transition : height var(--duration-normal) var(--cubic-default) ; } .…" at bounding box center [394, 261] width 323 height 357
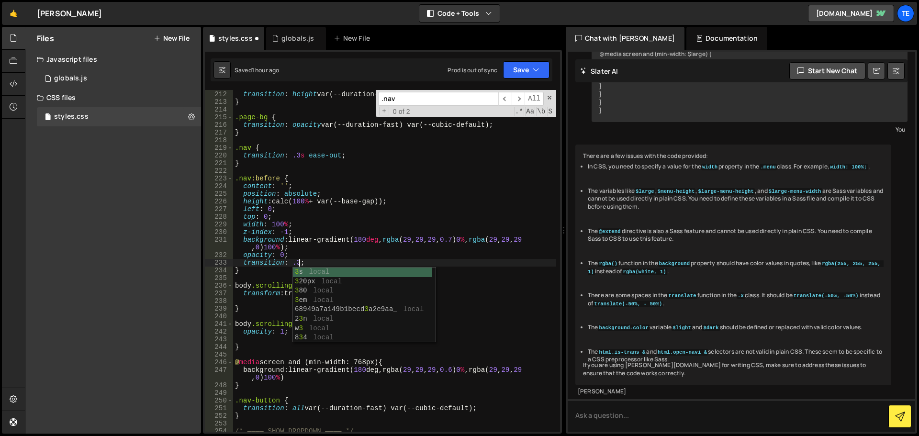
scroll to position [0, 4]
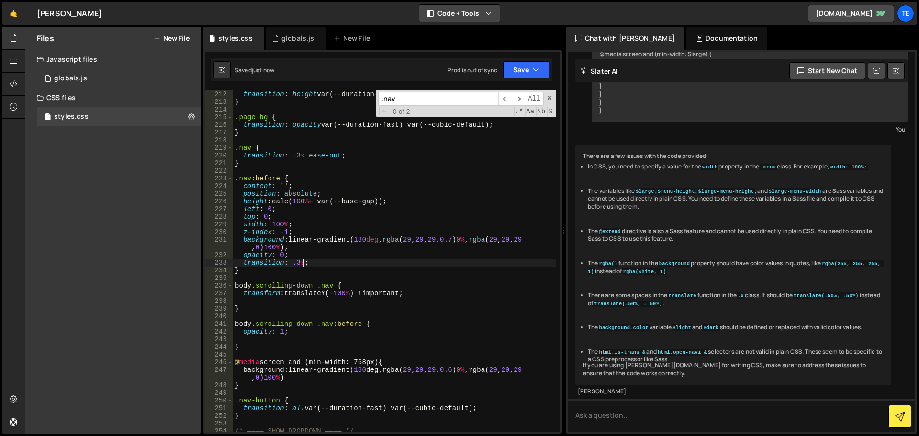
type textarea "transition: .3s;"
click at [285, 35] on div "globals.js" at bounding box center [297, 39] width 33 height 10
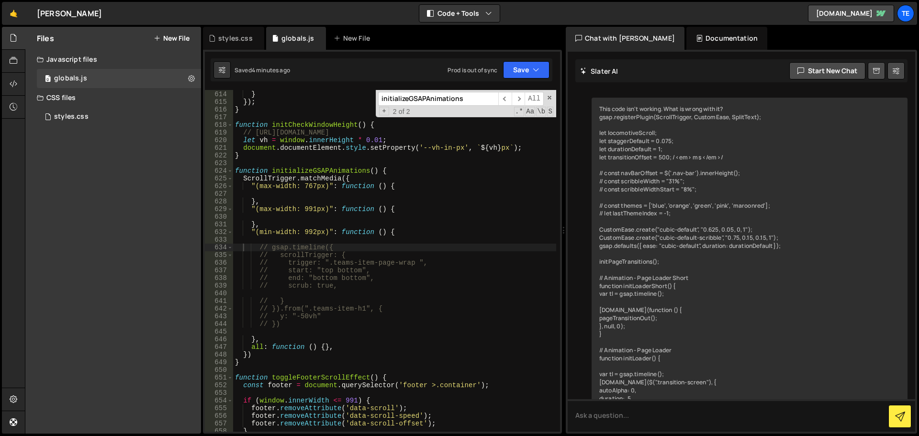
scroll to position [2229, 0]
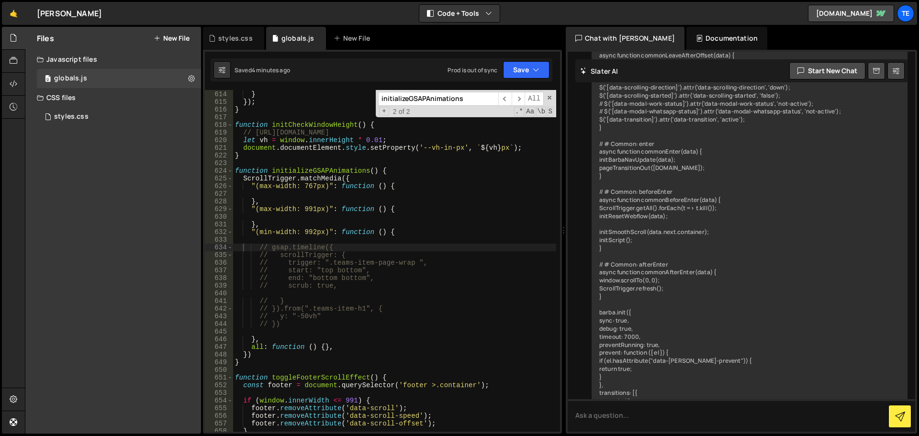
click at [428, 214] on div "}) ; } }) ; } function initCheckWindowHeight ( ) { // [URL][DOMAIN_NAME] let vh…" at bounding box center [394, 261] width 323 height 357
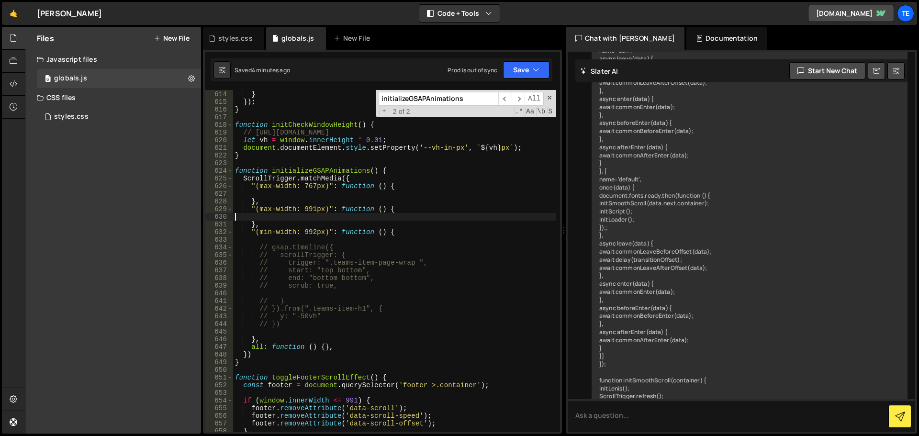
scroll to position [5555, 0]
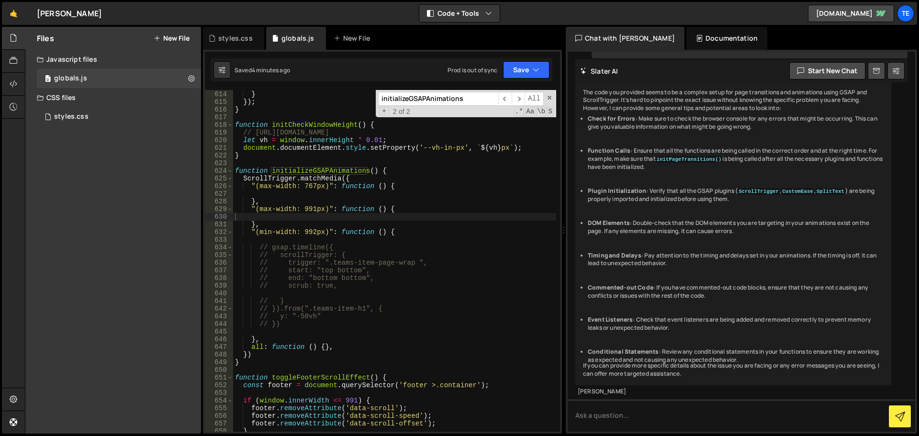
type input "i"
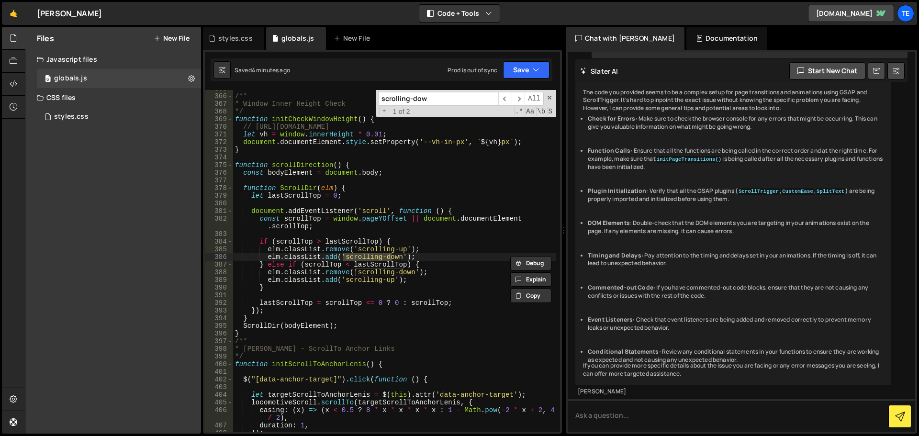
scroll to position [2816, 0]
type input "scrolling-down"
click at [364, 164] on div "/** * Window Inner Height Check */ function initCheckWindowHeight ( ) { // [URL…" at bounding box center [394, 263] width 323 height 357
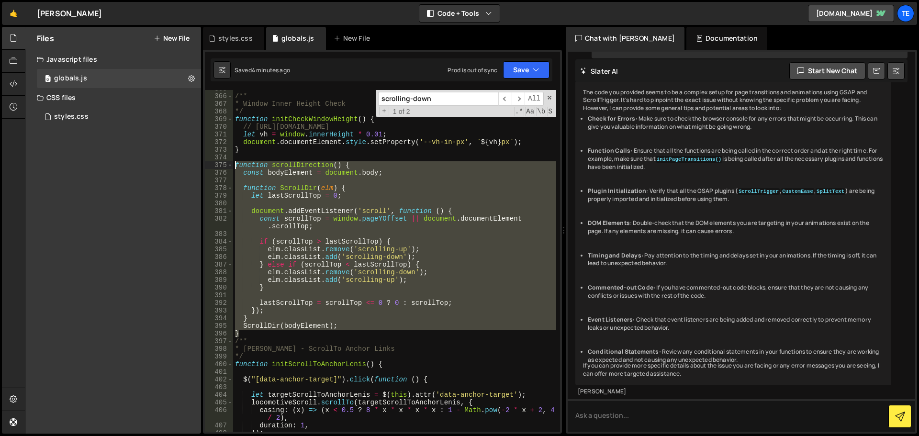
drag, startPoint x: 247, startPoint y: 334, endPoint x: 235, endPoint y: 166, distance: 169.0
click at [235, 166] on div "/** * Window Inner Height Check */ function initCheckWindowHeight ( ) { // [URL…" at bounding box center [394, 263] width 323 height 357
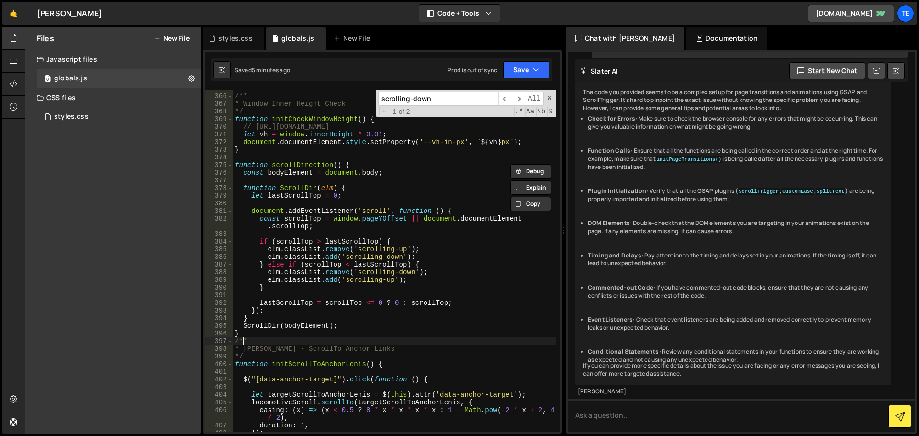
click at [244, 339] on div "/** * Window Inner Height Check */ function initCheckWindowHeight ( ) { // [URL…" at bounding box center [394, 263] width 323 height 357
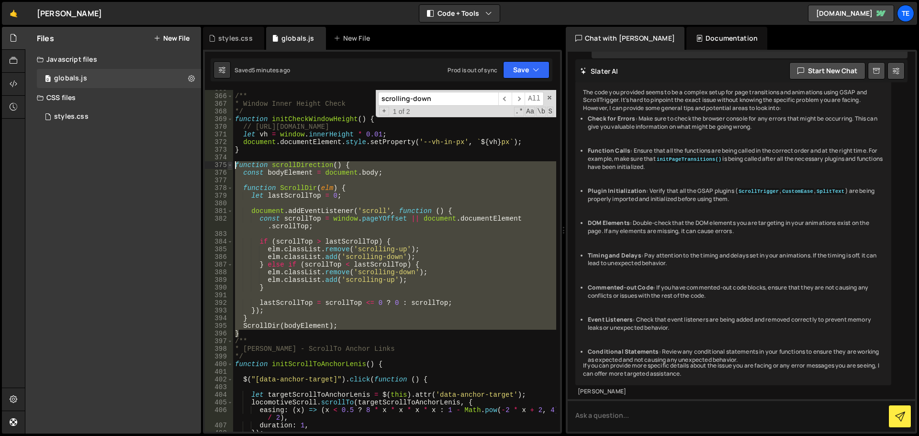
drag, startPoint x: 246, startPoint y: 333, endPoint x: 229, endPoint y: 166, distance: 167.9
click at [229, 166] on div "/** 365 366 367 368 369 370 371 372 373 374 375 376 377 378 379 380 381 382 383…" at bounding box center [382, 261] width 355 height 342
type textarea "function scrollDirection() { const bodyElement = document.body;"
paste textarea
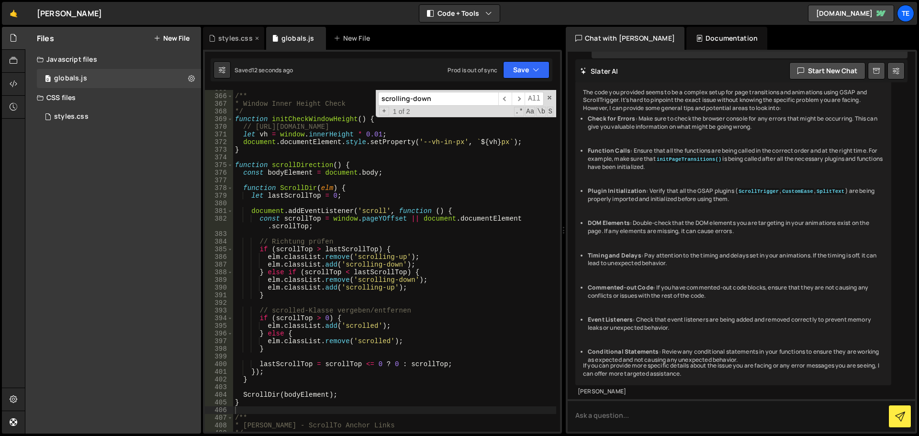
click at [226, 39] on div "styles.css" at bounding box center [235, 39] width 34 height 10
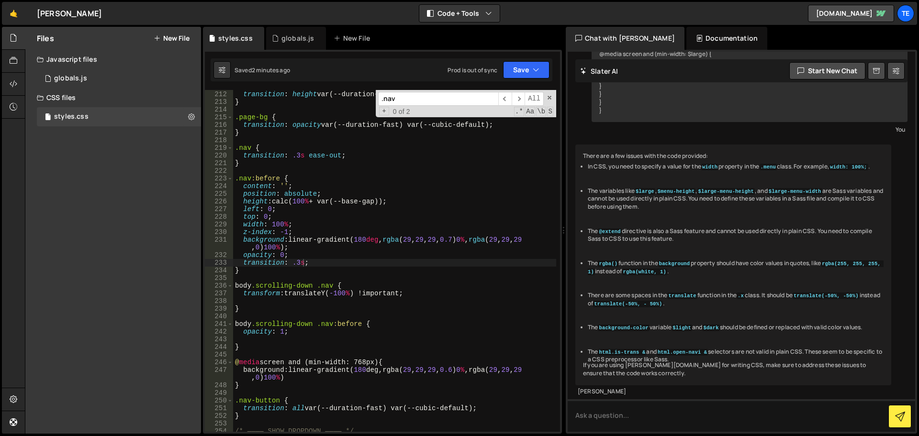
scroll to position [1502, 0]
click at [303, 325] on div ".nav-bg { transition : height var(--duration-normal) var(--cubic-default) ; } .…" at bounding box center [394, 261] width 323 height 357
drag, startPoint x: 303, startPoint y: 325, endPoint x: 281, endPoint y: 325, distance: 21.5
click at [281, 325] on div ".nav-bg { transition : height var(--duration-normal) var(--cubic-default) ; } .…" at bounding box center [394, 261] width 323 height 357
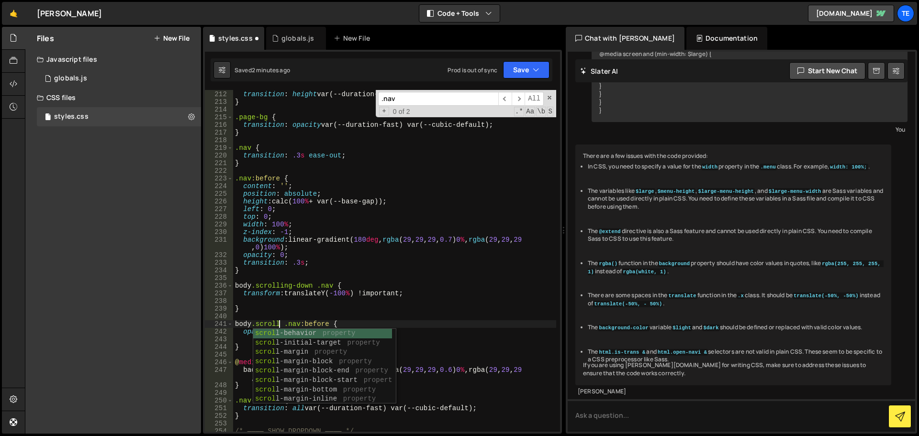
scroll to position [0, 3]
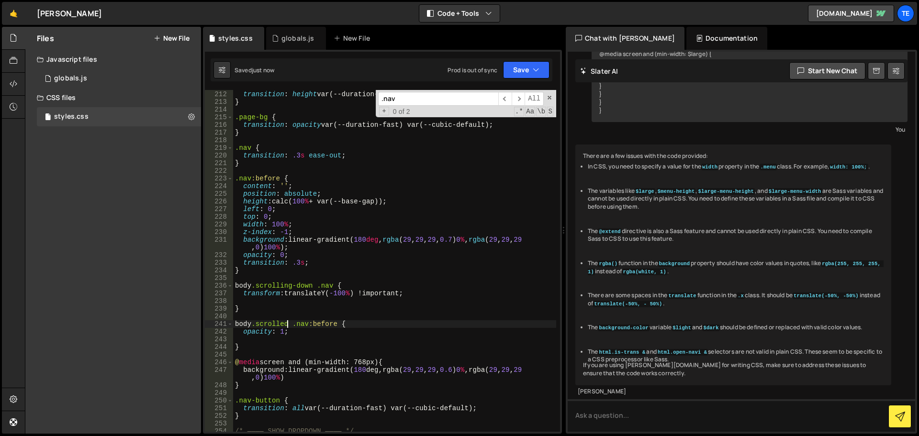
type textarea "body.scrolled .nav:before {"
click at [270, 38] on div "globals.js" at bounding box center [296, 38] width 60 height 23
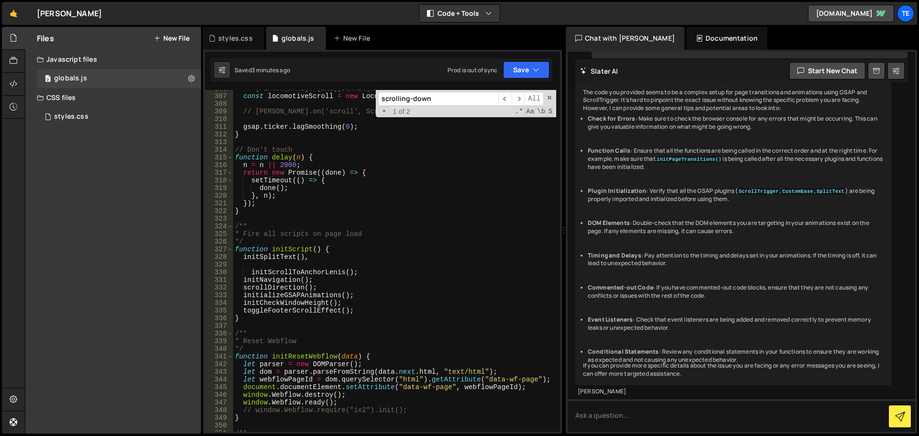
scroll to position [0, 0]
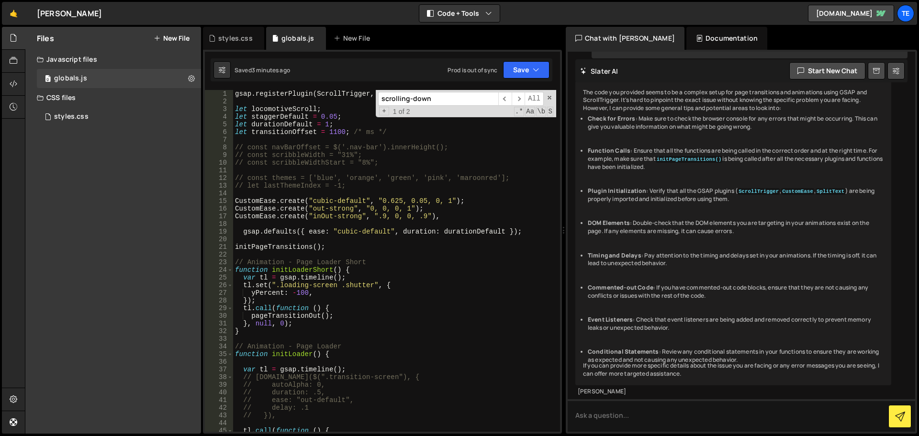
click at [692, 23] on div "🤙 [PERSON_NAME] ⚠️ Code is being edited in another browser Code + Tools Code On…" at bounding box center [459, 13] width 915 height 23
click at [692, 37] on div "Documentation" at bounding box center [727, 38] width 81 height 23
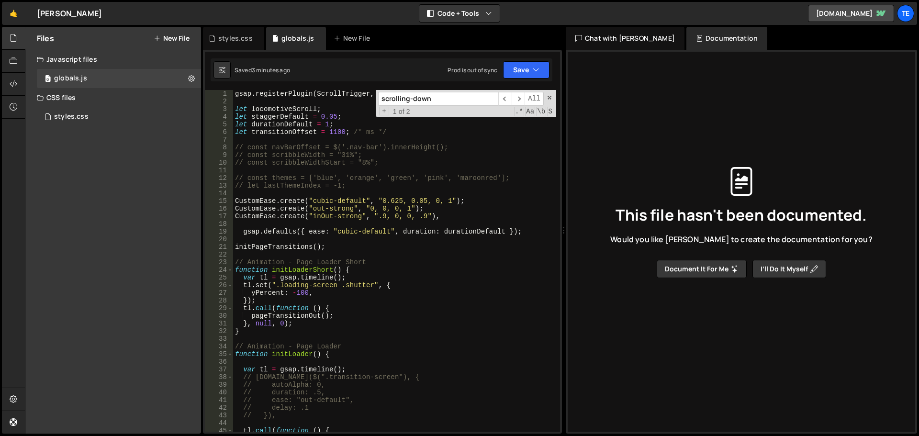
click at [622, 40] on div "Chat with [PERSON_NAME]" at bounding box center [625, 38] width 119 height 23
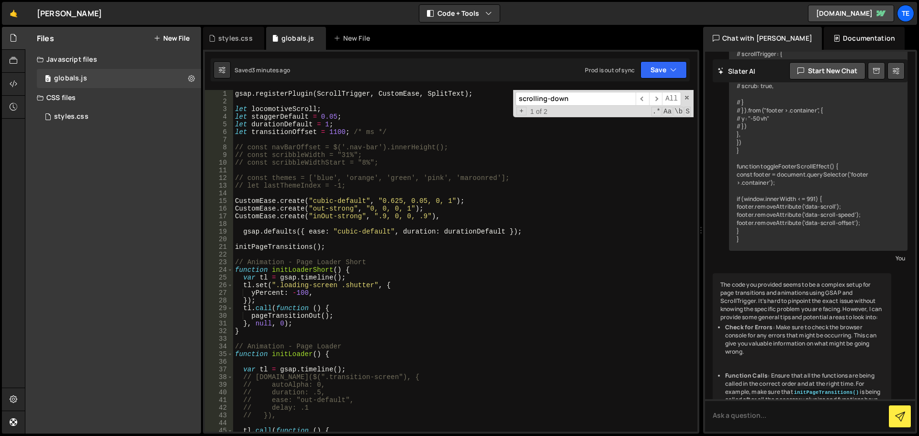
scroll to position [6046, 0]
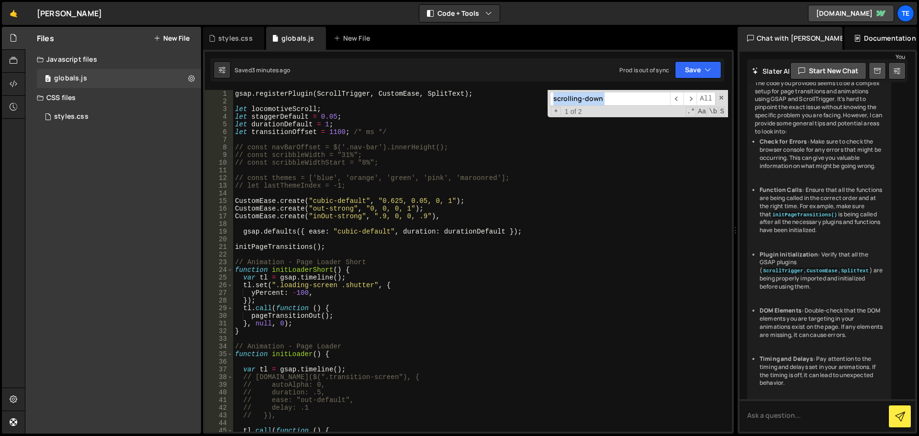
drag, startPoint x: 564, startPoint y: 85, endPoint x: 730, endPoint y: 102, distance: 167.1
click at [730, 102] on div "Files New File Javascript files 0 globals.js 0 CSS files styles.css 0 Copy shar…" at bounding box center [472, 230] width 894 height 407
click at [410, 255] on div "gsap . registerPlugin ( ScrollTrigger , CustomEase , SplitText ) ; let locomoti…" at bounding box center [480, 268] width 495 height 357
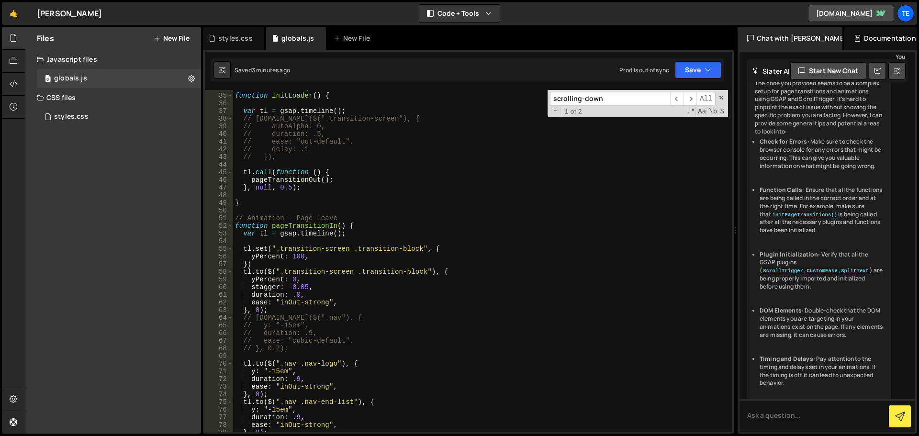
scroll to position [402, 0]
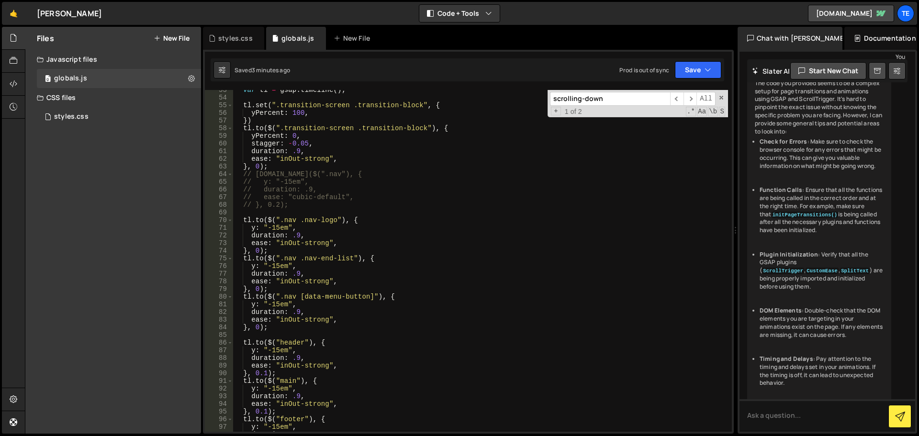
click at [313, 230] on div "var tl = gsap . timeline ( ) ; tl . set ( ".transition-screen .transition-block…" at bounding box center [480, 264] width 495 height 357
type textarea "y: "-15em","
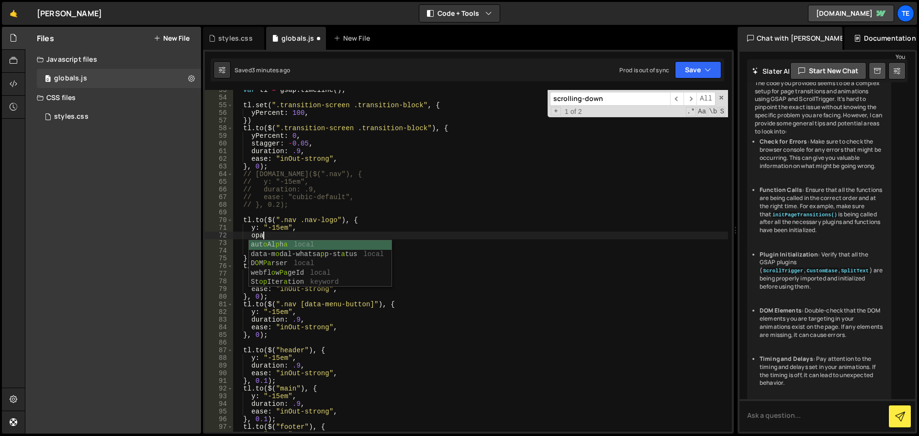
type textarea "opac"
click at [268, 237] on div "var tl = gsap . timeline ( ) ; tl . set ( ".transition-screen .transition-block…" at bounding box center [480, 264] width 495 height 357
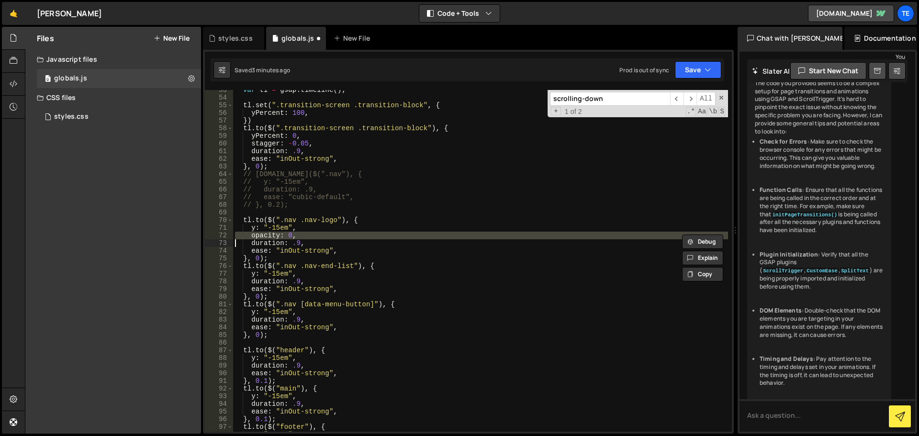
click at [268, 237] on div "var tl = gsap . timeline ( ) ; tl . set ( ".transition-screen .transition-block…" at bounding box center [480, 264] width 495 height 357
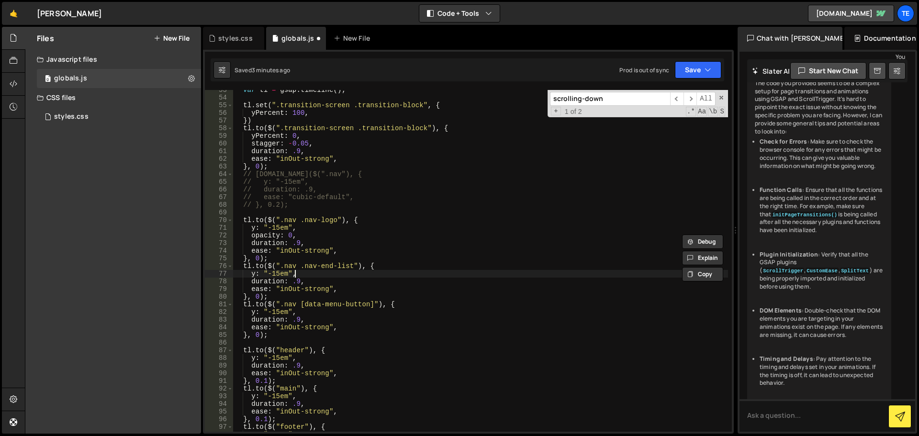
click at [315, 275] on div "var tl = gsap . timeline ( ) ; tl . set ( ".transition-screen .transition-block…" at bounding box center [480, 264] width 495 height 357
type textarea "y: "-15em","
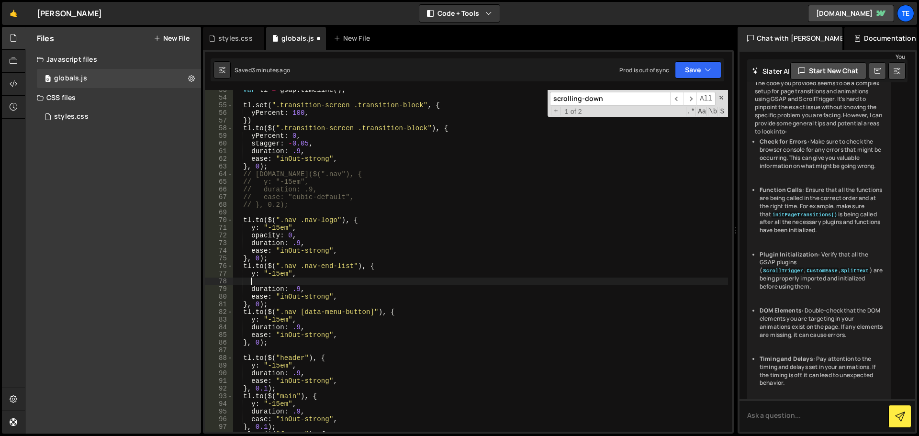
paste textarea
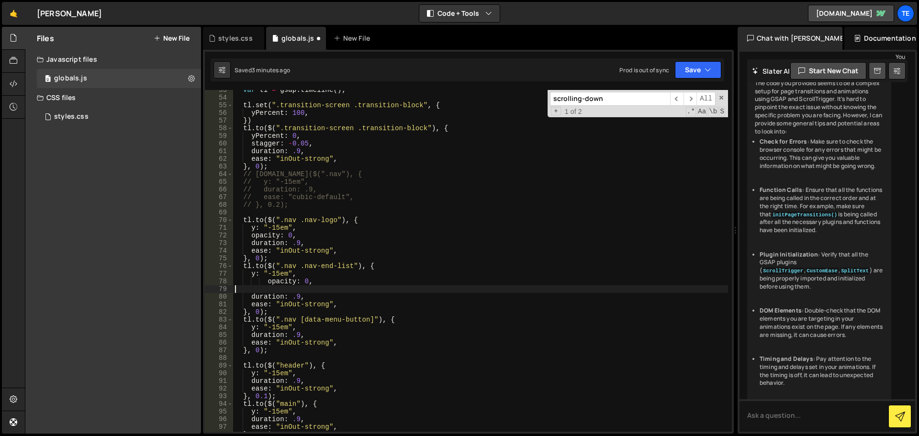
scroll to position [488, 0]
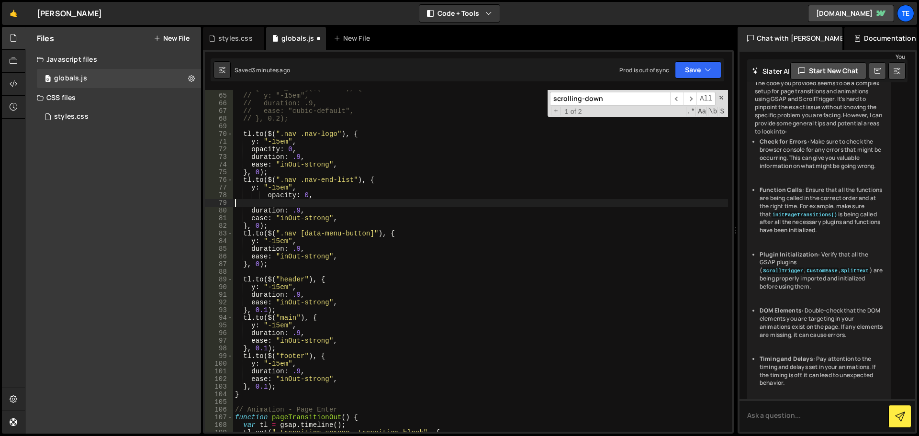
click at [309, 239] on div "// [DOMAIN_NAME]($(".nav"), { // y: "-15em", // duration: .9, // ease: "cubic-d…" at bounding box center [480, 262] width 495 height 357
type textarea "y: "-15em","
paste textarea
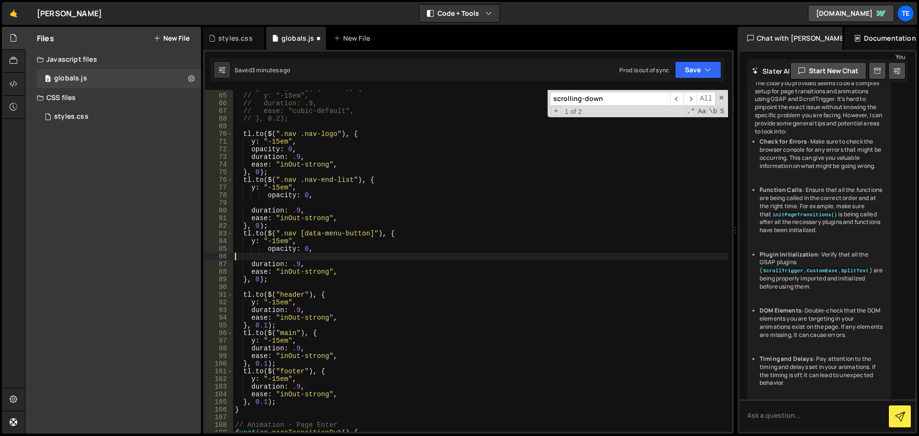
scroll to position [0, 0]
click at [344, 298] on div "// [DOMAIN_NAME]($(".nav"), { // y: "-15em", // duration: .9, // ease: "cubic-d…" at bounding box center [480, 262] width 495 height 357
type textarea "y: "-15em","
paste textarea
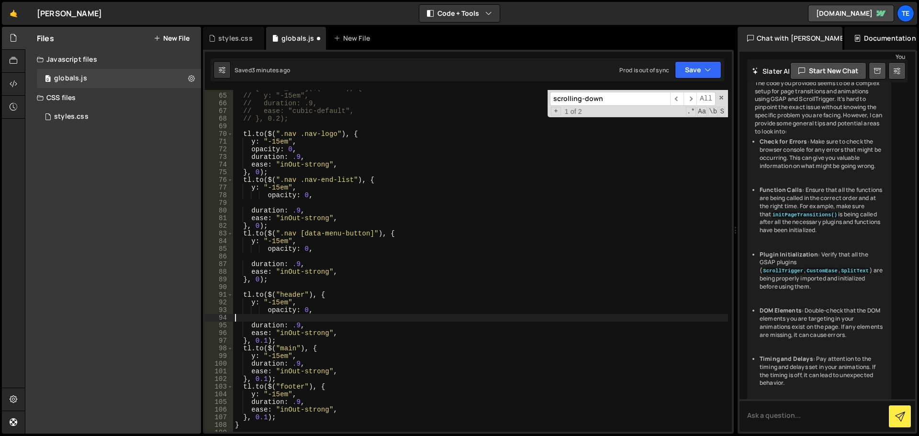
scroll to position [517, 0]
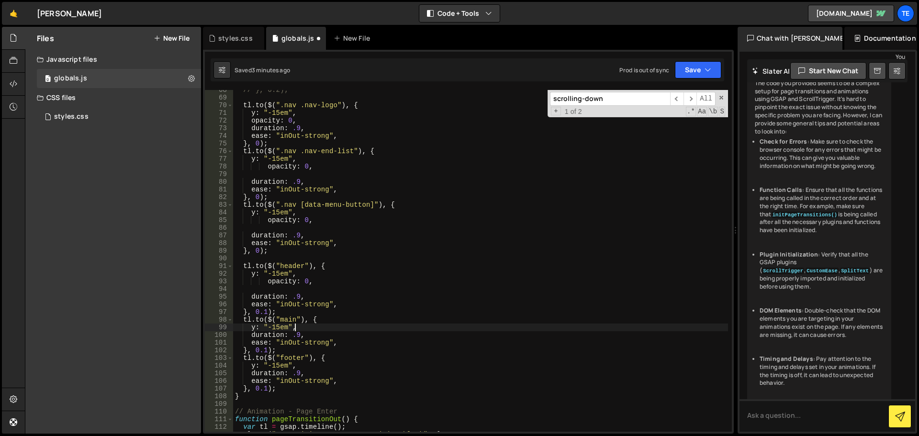
click at [315, 329] on div "// }, 0.2); tl . to ( $ ( ".nav .nav-logo" ) , { y : "-15em" , opacity : 0 , du…" at bounding box center [480, 264] width 495 height 357
type textarea "y: "-15em","
paste textarea
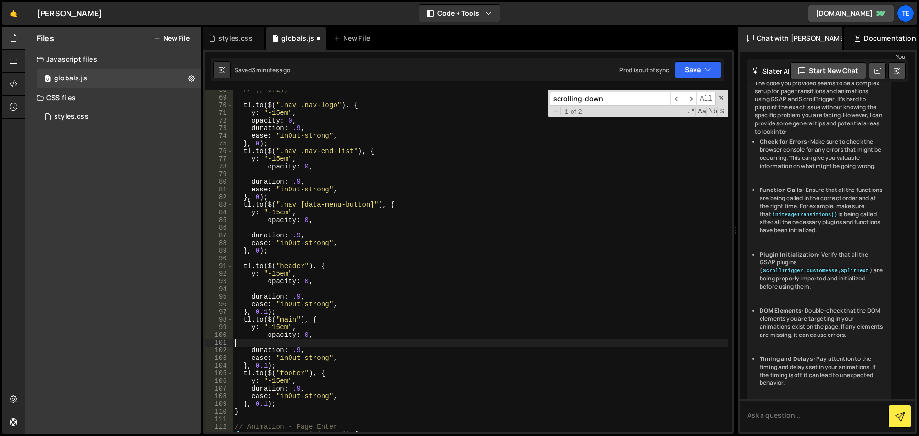
scroll to position [0, 0]
click at [315, 379] on div "// }, 0.2); tl . to ( $ ( ".nav .nav-logo" ) , { y : "-15em" , opacity : 0 , du…" at bounding box center [480, 264] width 495 height 357
type textarea "y: "-15em","
paste textarea
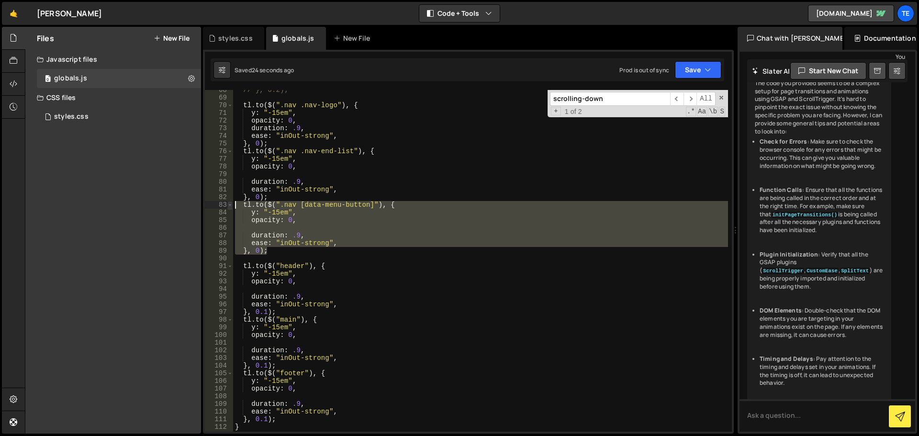
drag, startPoint x: 271, startPoint y: 248, endPoint x: 232, endPoint y: 207, distance: 56.5
click at [232, 207] on div "68 69 70 71 72 73 74 75 76 77 78 79 80 81 82 83 84 85 86 87 88 89 90 91 92 93 9…" at bounding box center [468, 261] width 527 height 342
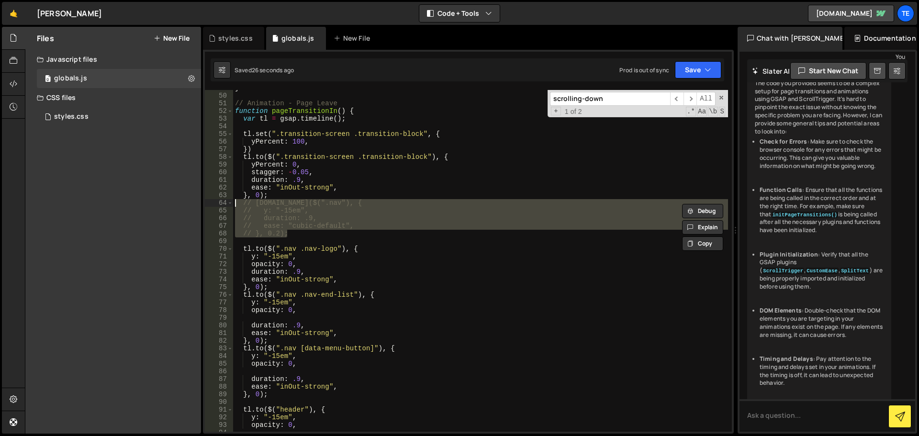
drag, startPoint x: 303, startPoint y: 233, endPoint x: 235, endPoint y: 201, distance: 74.9
click at [235, 201] on div "} // Animation - Page Leave function pageTransitionIn ( ) { var tl = gsap . tim…" at bounding box center [480, 262] width 495 height 357
click at [296, 216] on div "} // Animation - Page Leave function pageTransitionIn ( ) { var tl = gsap . tim…" at bounding box center [480, 261] width 495 height 342
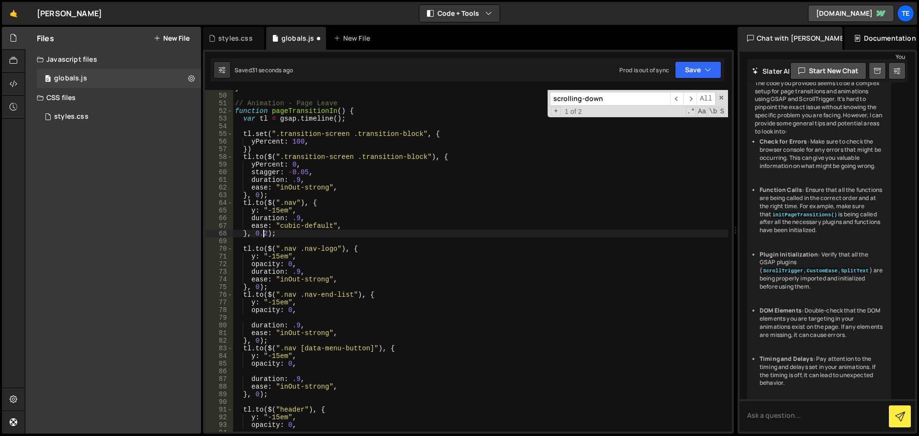
click at [261, 231] on div "} // Animation - Page Leave function pageTransitionIn ( ) { var tl = gsap . tim…" at bounding box center [480, 262] width 495 height 357
click at [281, 213] on div "} // Animation - Page Leave function pageTransitionIn ( ) { var tl = gsap . tim…" at bounding box center [480, 262] width 495 height 357
click at [266, 313] on div "} // Animation - Page Leave function pageTransitionIn ( ) { var tl = gsap . tim…" at bounding box center [480, 262] width 495 height 357
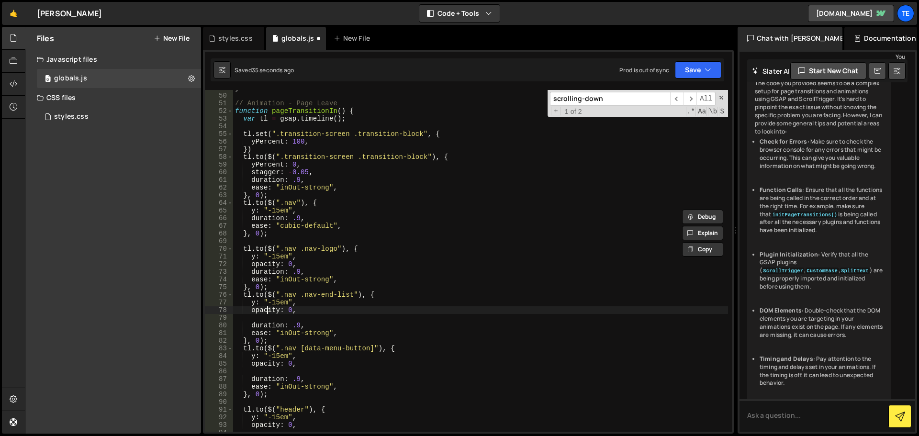
click at [266, 313] on div "} // Animation - Page Leave function pageTransitionIn ( ) { var tl = gsap . tim…" at bounding box center [480, 262] width 495 height 357
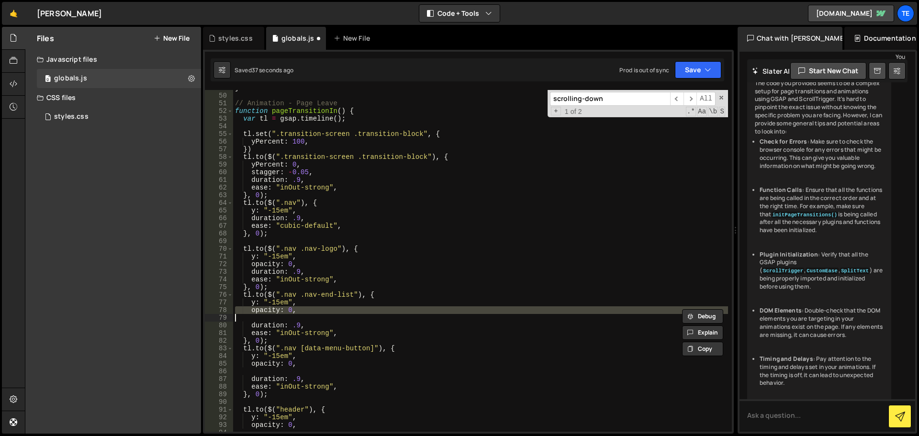
click at [278, 210] on div "} // Animation - Page Leave function pageTransitionIn ( ) { var tl = gsap . tim…" at bounding box center [480, 262] width 495 height 357
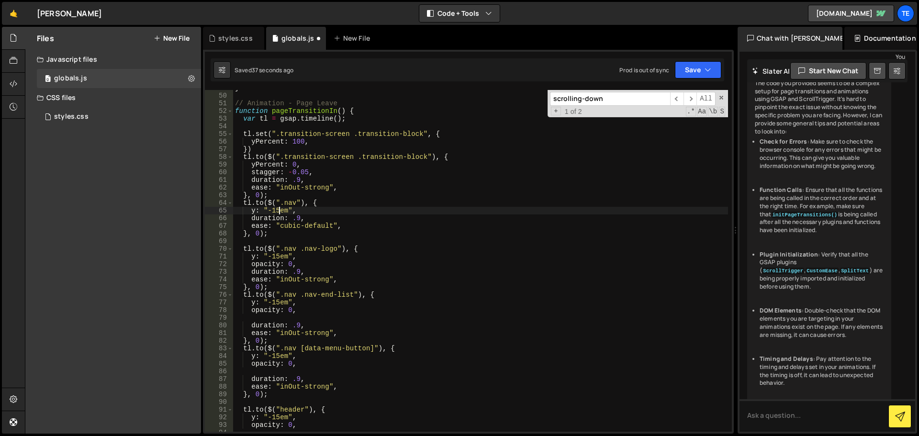
click at [278, 210] on div "} // Animation - Page Leave function pageTransitionIn ( ) { var tl = gsap . tim…" at bounding box center [480, 262] width 495 height 357
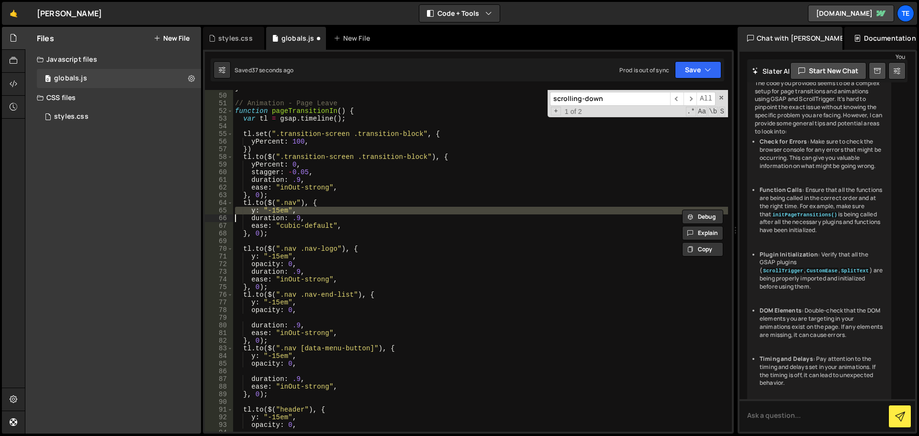
click at [278, 210] on div "} // Animation - Page Leave function pageTransitionIn ( ) { var tl = gsap . tim…" at bounding box center [480, 262] width 495 height 357
paste textarea
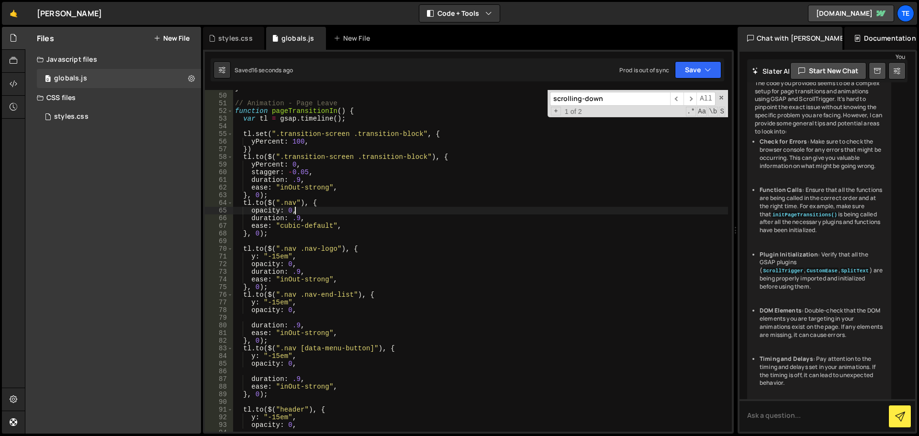
click at [372, 213] on div "} // Animation - Page Leave function pageTransitionIn ( ) { var tl = gsap . tim…" at bounding box center [480, 262] width 495 height 357
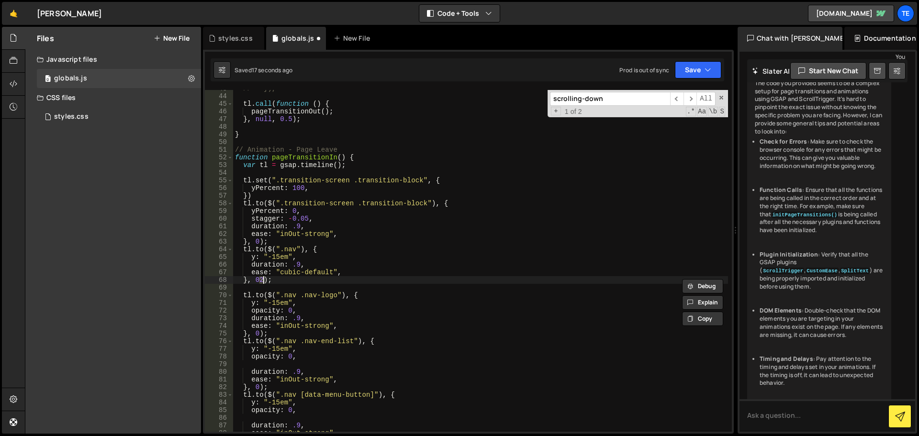
type textarea "}"
type textarea "y: "-15em","
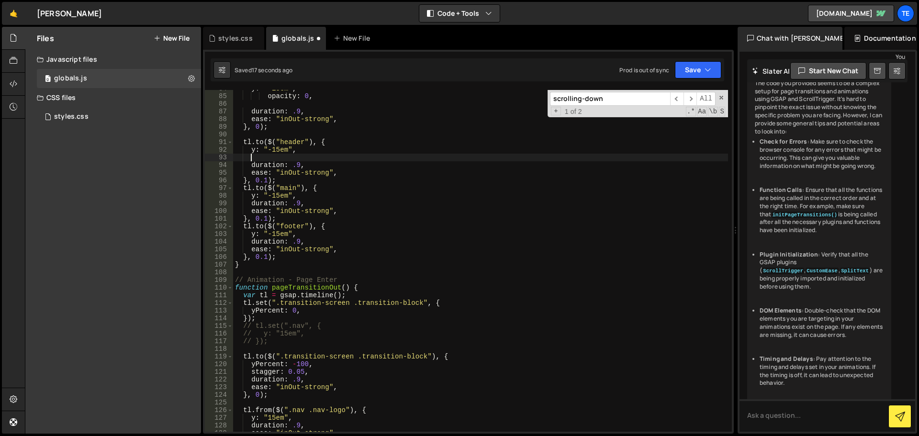
type textarea "y: "-15em","
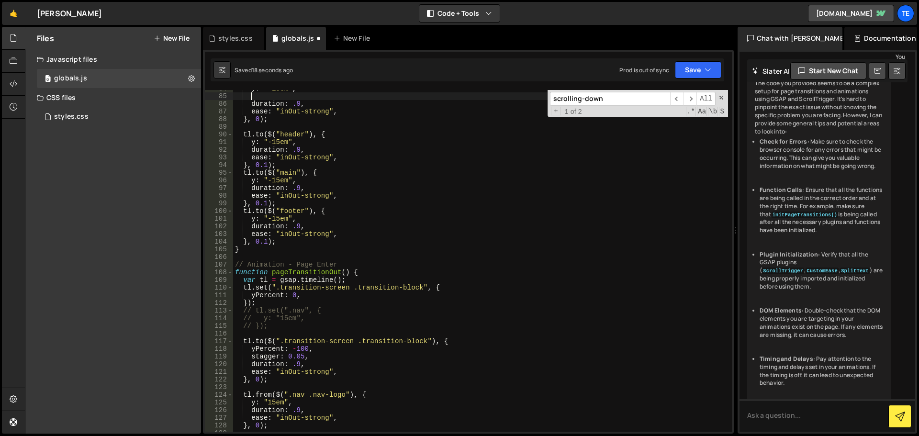
type textarea "y: "-15em","
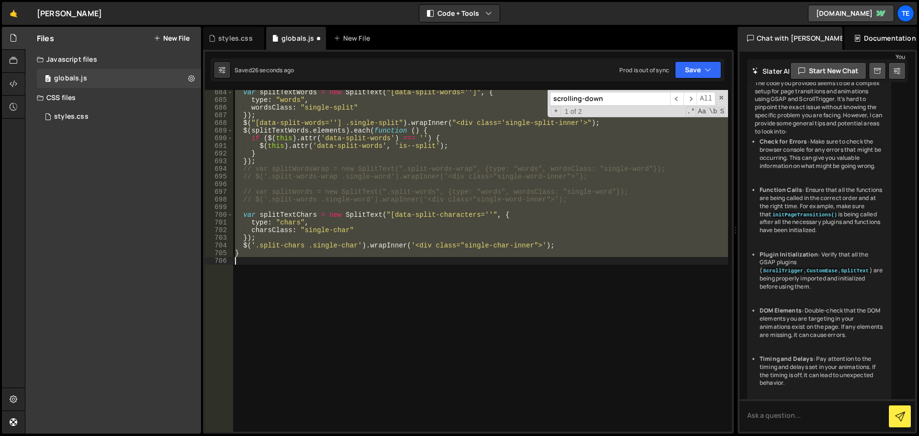
scroll to position [373, 0]
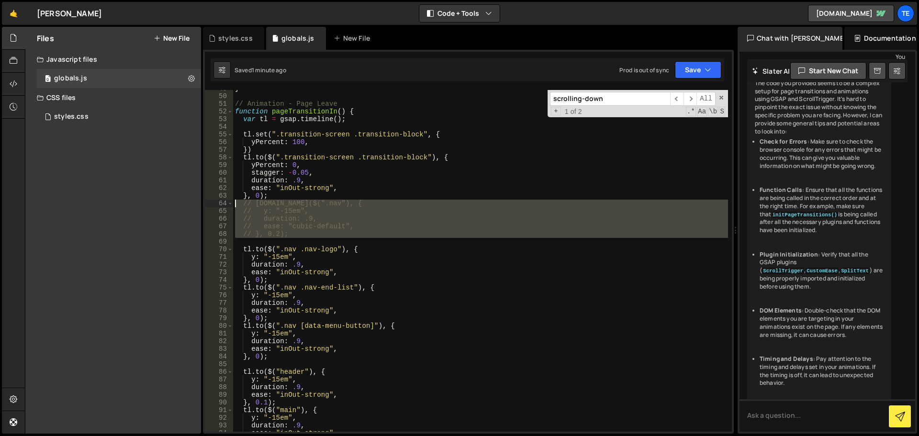
drag, startPoint x: 300, startPoint y: 239, endPoint x: 236, endPoint y: 206, distance: 72.0
click at [236, 206] on div "} // Animation - Page Leave function pageTransitionIn ( ) { var tl = gsap . tim…" at bounding box center [480, 263] width 495 height 357
click at [286, 202] on div "} // Animation - Page Leave function pageTransitionIn ( ) { var tl = gsap . tim…" at bounding box center [480, 261] width 495 height 342
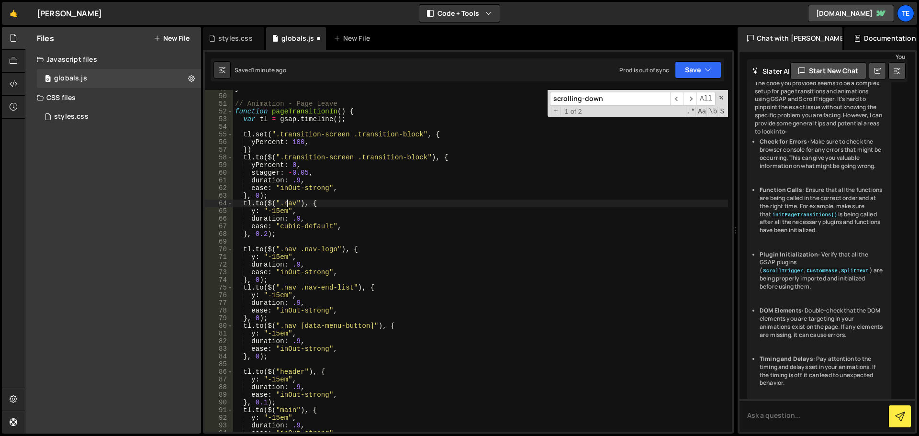
click at [286, 202] on div "} // Animation - Page Leave function pageTransitionIn ( ) { var tl = gsap . tim…" at bounding box center [480, 263] width 495 height 357
drag, startPoint x: 295, startPoint y: 210, endPoint x: 252, endPoint y: 210, distance: 43.1
click at [252, 210] on div "} // Animation - Page Leave function pageTransitionIn ( ) { var tl = gsap . tim…" at bounding box center [480, 263] width 495 height 357
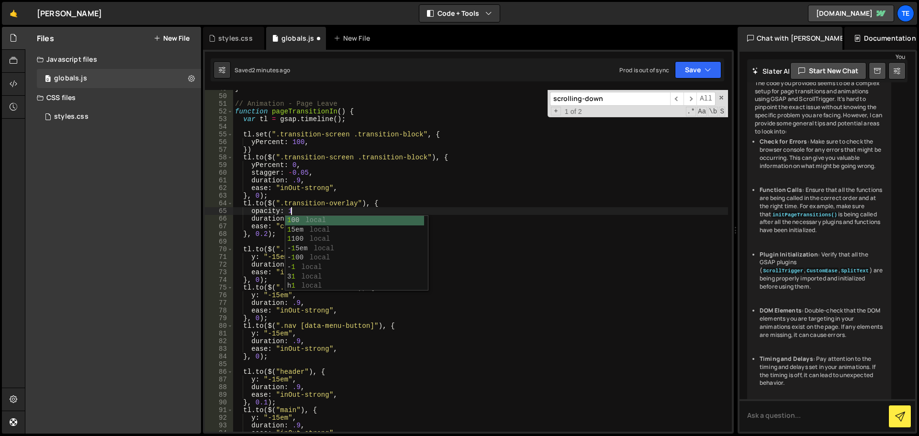
scroll to position [0, 3]
click at [261, 230] on div "} // Animation - Page Leave function pageTransitionIn ( ) { var tl = gsap . tim…" at bounding box center [480, 263] width 495 height 357
click at [406, 180] on div "} // Animation - Page Leave function pageTransitionIn ( ) { var tl = gsap . tim…" at bounding box center [480, 263] width 495 height 357
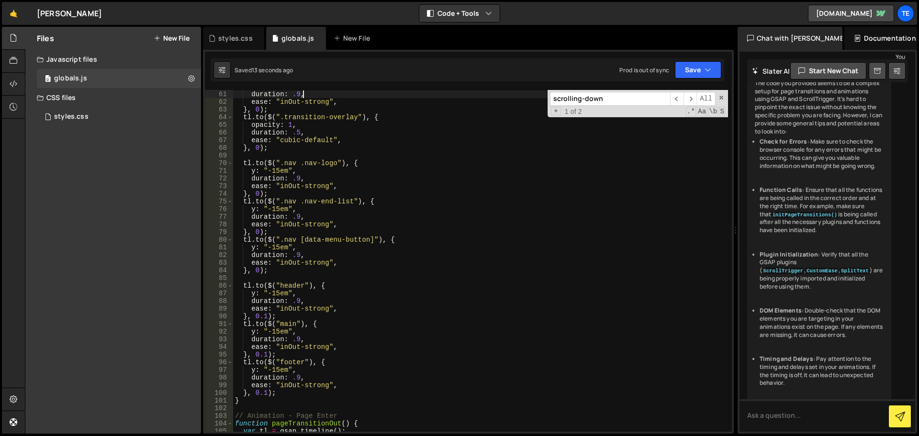
scroll to position [402, 0]
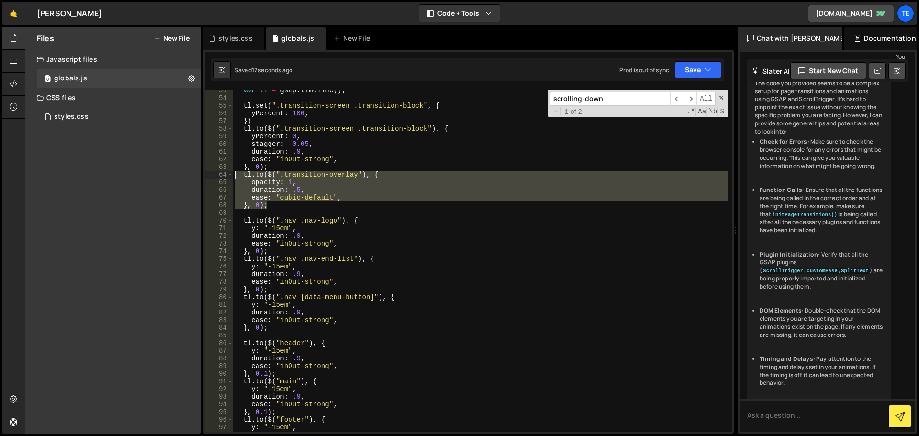
drag, startPoint x: 275, startPoint y: 207, endPoint x: 252, endPoint y: 183, distance: 33.2
click at [227, 173] on div "duration: .9, 53 54 55 56 57 58 59 60 61 62 63 64 65 66 67 68 69 70 71 72 73 74…" at bounding box center [468, 261] width 527 height 342
click at [297, 191] on div "var tl = gsap . timeline ( ) ; tl . set ( ".transition-screen .transition-block…" at bounding box center [480, 261] width 495 height 342
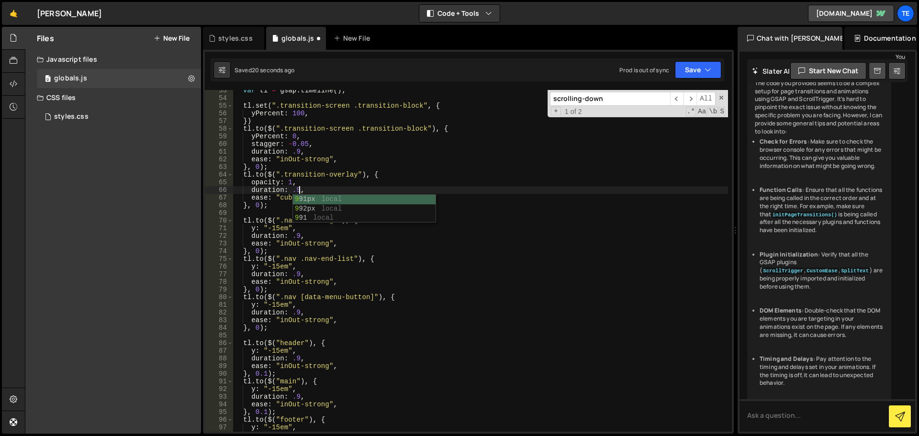
click at [283, 242] on div "var tl = gsap . timeline ( ) ; tl . set ( ".transition-screen .transition-block…" at bounding box center [480, 265] width 495 height 357
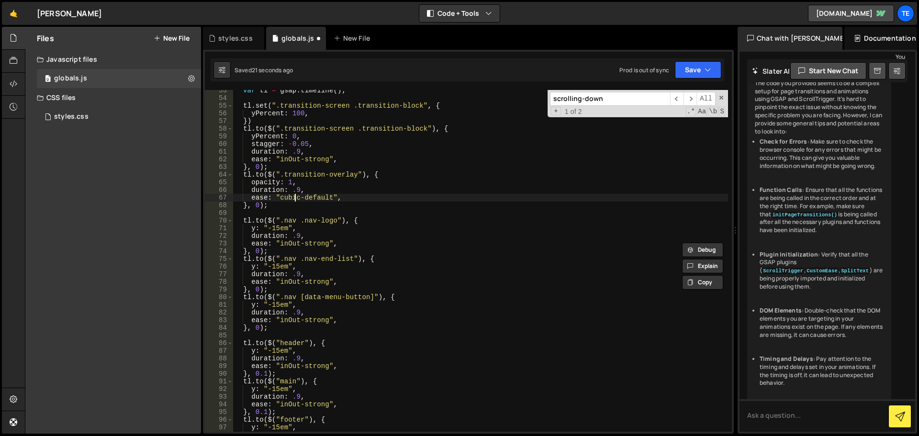
click at [294, 195] on div "var tl = gsap . timeline ( ) ; tl . set ( ".transition-screen .transition-block…" at bounding box center [480, 265] width 495 height 357
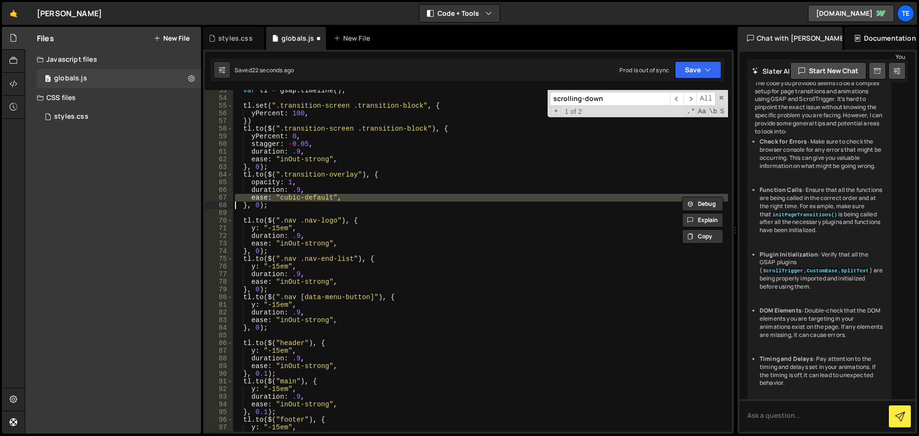
click at [294, 195] on div "var tl = gsap . timeline ( ) ; tl . set ( ".transition-screen .transition-block…" at bounding box center [480, 265] width 495 height 357
paste textarea
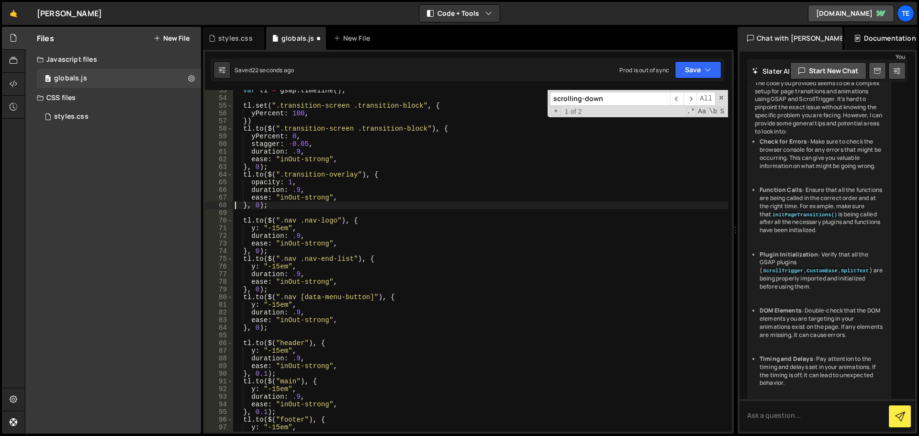
scroll to position [0, 2]
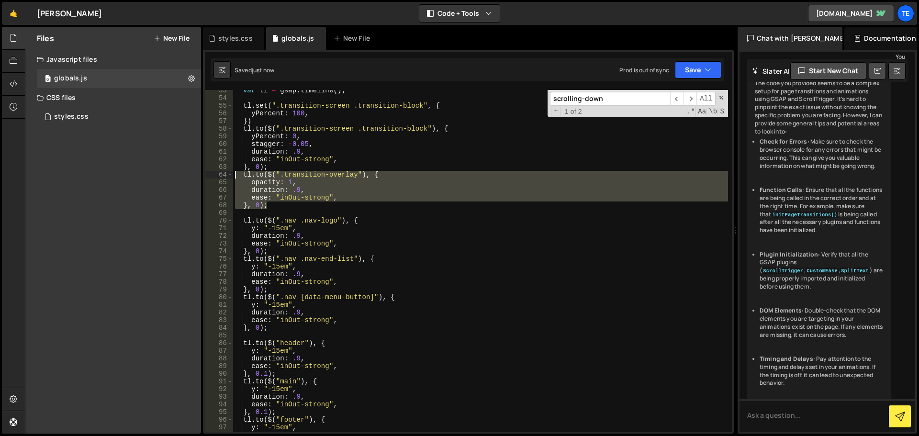
drag, startPoint x: 286, startPoint y: 209, endPoint x: 224, endPoint y: 173, distance: 72.0
click at [224, 173] on div "}, 0); 53 54 55 56 57 58 59 60 61 62 63 64 65 66 67 68 69 70 71 72 73 74 75 76 …" at bounding box center [468, 261] width 527 height 342
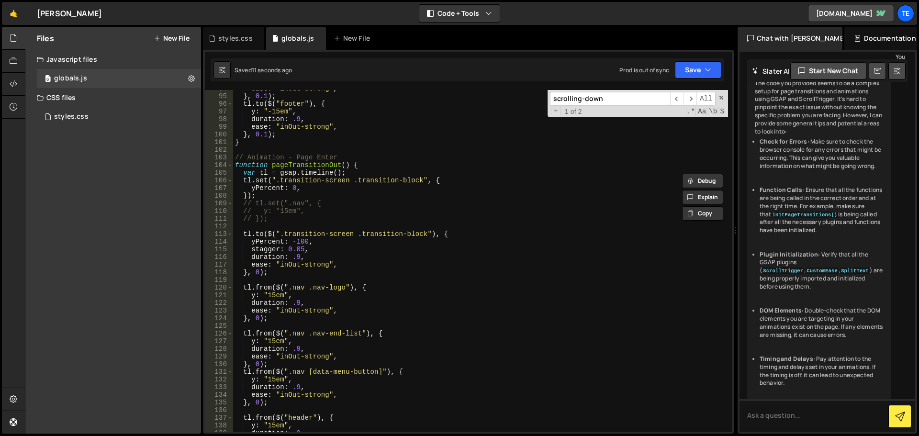
scroll to position [718, 0]
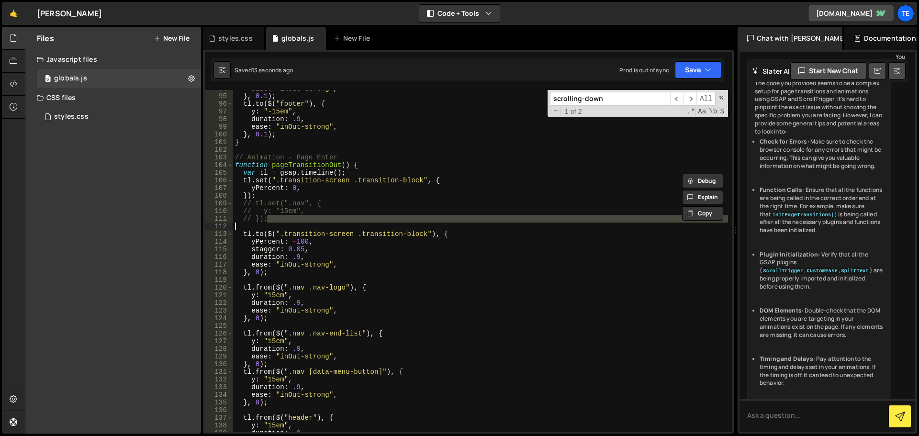
drag, startPoint x: 278, startPoint y: 218, endPoint x: 240, endPoint y: 225, distance: 38.4
click at [240, 225] on div "ease : "inOut-strong" , } , 0.1 ) ; tl . to ( $ ( "footer" ) , { y : "-15em" , …" at bounding box center [480, 263] width 495 height 357
type textarea "// });"
click at [240, 225] on div "ease : "inOut-strong" , } , 0.1 ) ; tl . to ( $ ( "footer" ) , { y : "-15em" , …" at bounding box center [480, 261] width 495 height 342
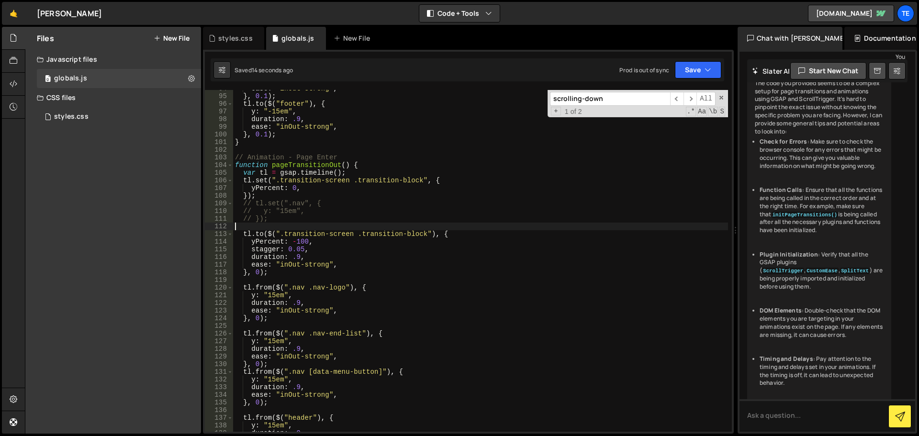
scroll to position [0, 0]
paste textarea "}, 0);"
type textarea "}, 0);"
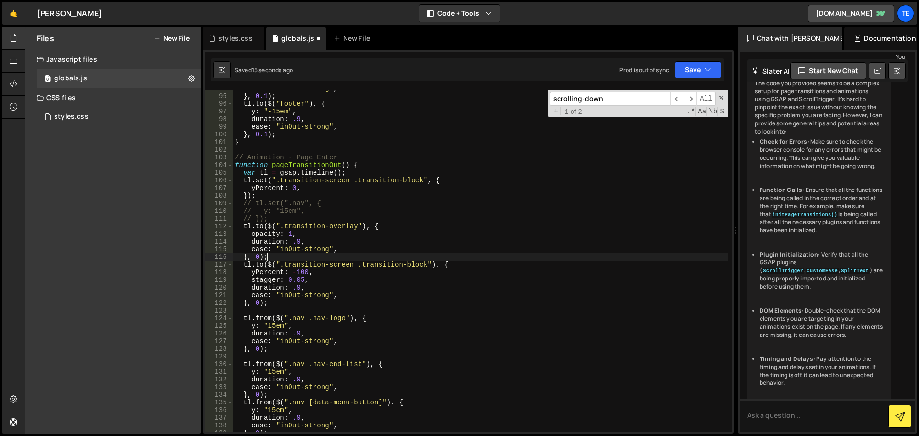
click at [277, 258] on div "ease : "inOut-strong" , } , 0.1 ) ; tl . to ( $ ( "footer" ) , { y : "-15em" , …" at bounding box center [480, 263] width 495 height 357
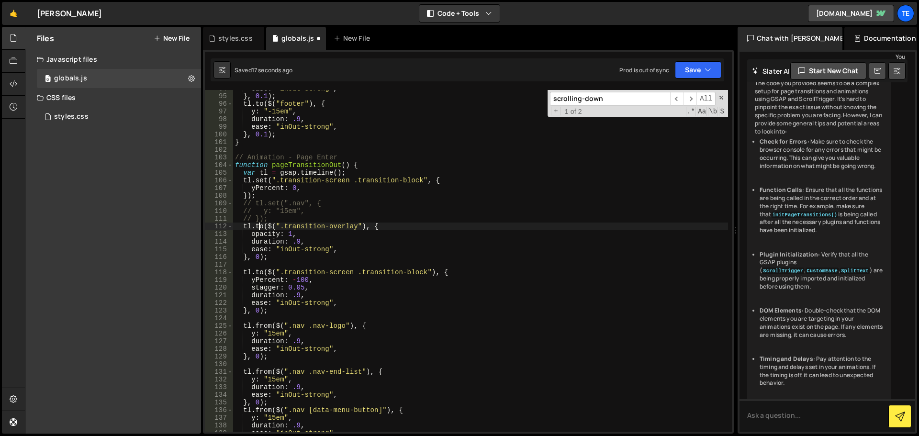
click at [259, 227] on div "ease : "inOut-strong" , } , 0.1 ) ; tl . to ( $ ( "footer" ) , { y : "-15em" , …" at bounding box center [480, 263] width 495 height 357
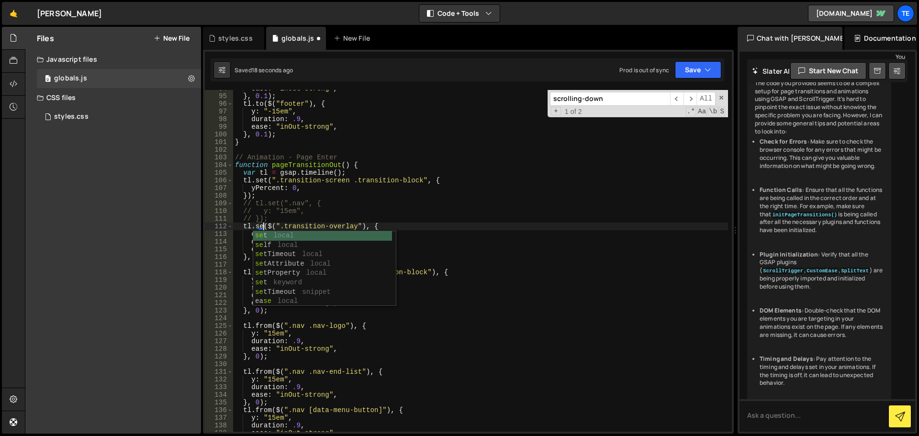
scroll to position [0, 2]
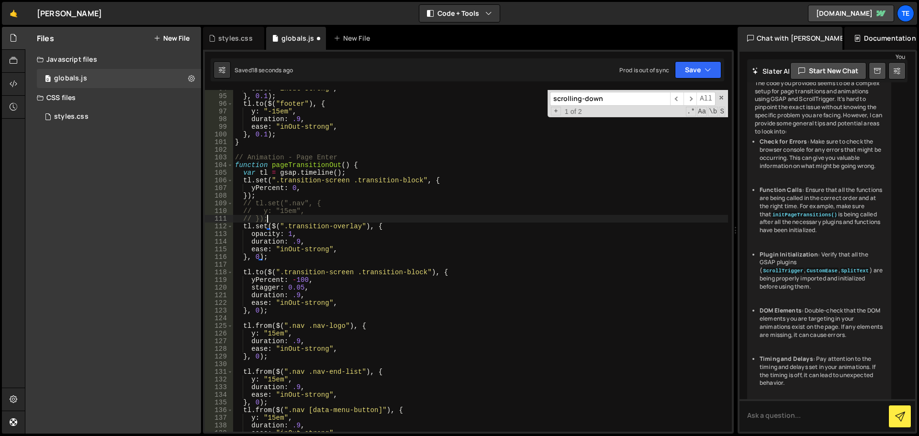
click at [334, 216] on div "ease : "inOut-strong" , } , 0.1 ) ; tl . to ( $ ( "footer" ) , { y : "-15em" , …" at bounding box center [480, 263] width 495 height 357
click at [290, 235] on div "ease : "inOut-strong" , } , 0.1 ) ; tl . to ( $ ( "footer" ) , { y : "-15em" , …" at bounding box center [480, 263] width 495 height 357
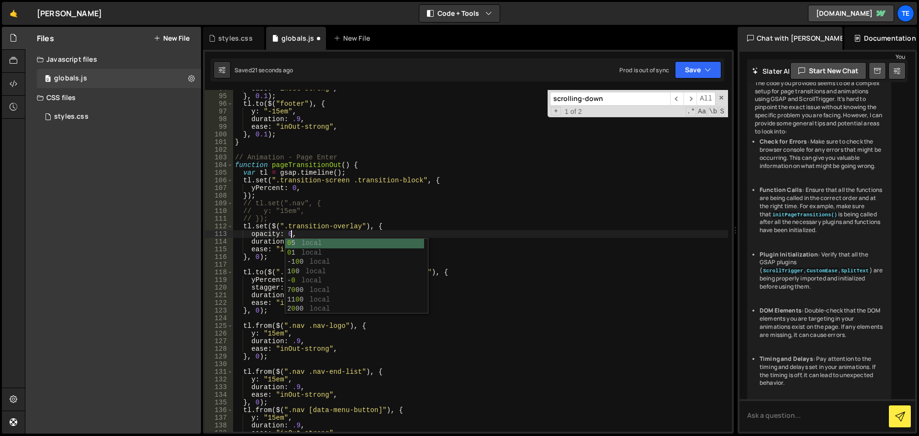
click at [307, 202] on div "ease : "inOut-strong" , } , 0.1 ) ; tl . to ( $ ( "footer" ) , { y : "-15em" , …" at bounding box center [480, 263] width 495 height 357
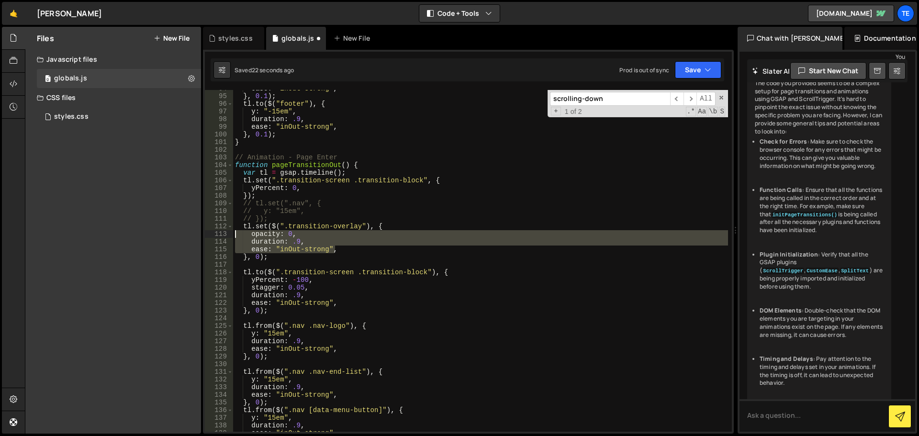
drag, startPoint x: 339, startPoint y: 251, endPoint x: 216, endPoint y: 237, distance: 124.3
click at [216, 237] on div "// tl.set(".nav", { 94 95 96 97 98 99 100 101 102 103 104 105 106 107 108 109 1…" at bounding box center [468, 261] width 527 height 342
type textarea "opacity: 0, duration: .9,"
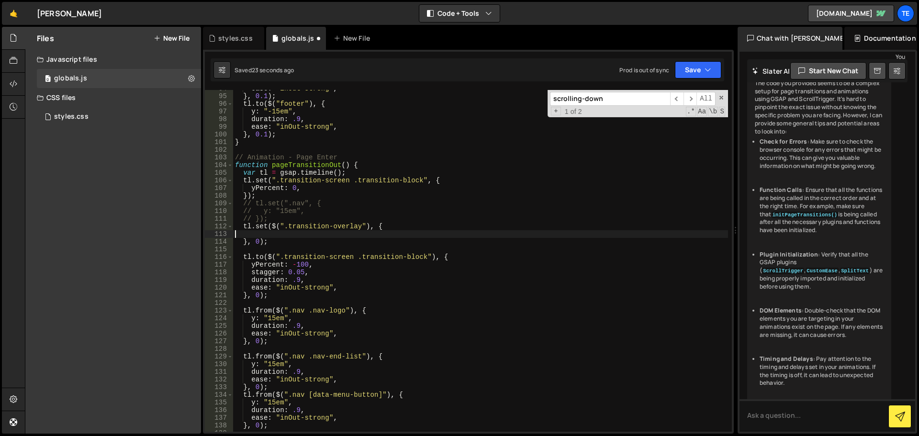
scroll to position [0, 0]
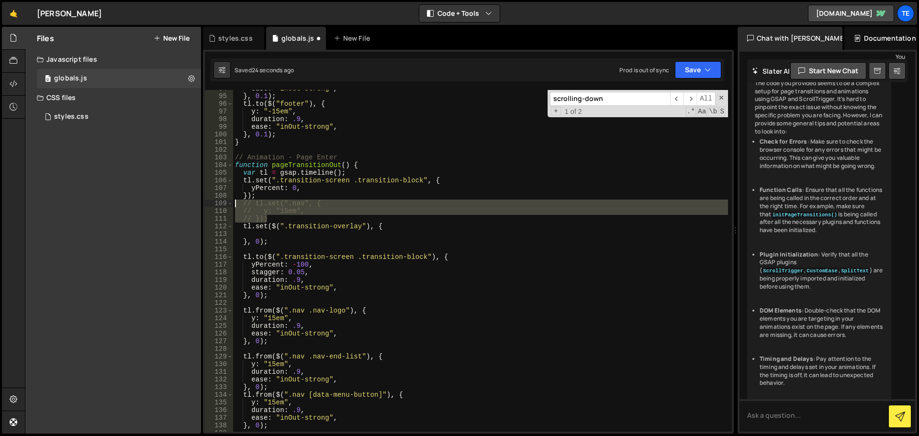
drag, startPoint x: 274, startPoint y: 220, endPoint x: 213, endPoint y: 204, distance: 63.2
click at [213, 204] on div "94 95 96 97 98 99 100 101 102 103 104 105 106 107 108 109 110 111 112 113 114 1…" at bounding box center [468, 261] width 527 height 342
type textarea "// tl.set(".nav", { // y: "15em","
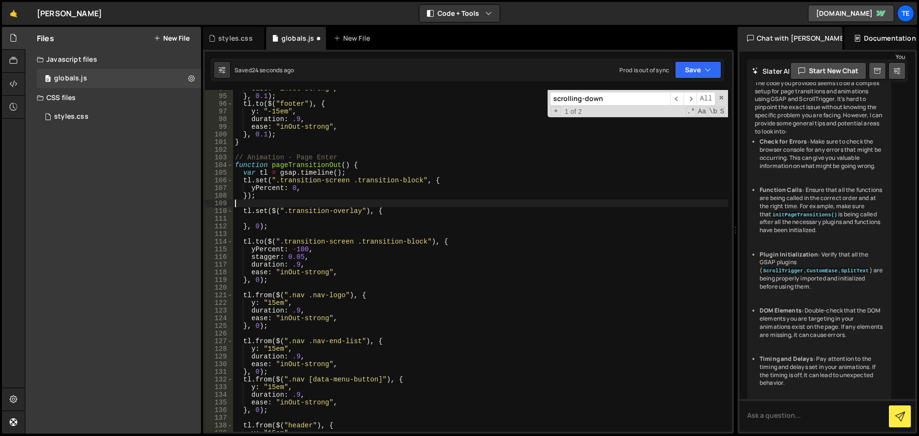
click at [259, 229] on div "ease : "inOut-strong" , } , 0.1 ) ; tl . to ( $ ( "footer" ) , { y : "-15em" , …" at bounding box center [480, 263] width 495 height 357
click at [399, 323] on div "ease : "inOut-strong" , } , 0.1 ) ; tl . to ( $ ( "footer" ) , { y : "-15em" , …" at bounding box center [480, 263] width 495 height 357
click at [294, 223] on div "ease : "inOut-strong" , } , 0.1 ) ; tl . to ( $ ( "footer" ) , { y : "-15em" , …" at bounding box center [480, 263] width 495 height 357
type textarea "});"
click at [289, 218] on div "ease : "inOut-strong" , } , 0.1 ) ; tl . to ( $ ( "footer" ) , { y : "-15em" , …" at bounding box center [480, 263] width 495 height 357
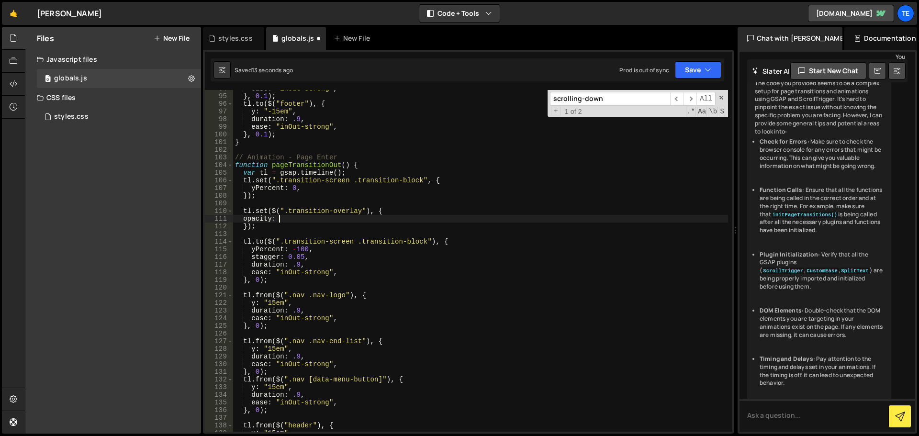
scroll to position [0, 3]
click at [293, 221] on div "ease : "inOut-strong" , } , 0.1 ) ; tl . to ( $ ( "footer" ) , { y : "-15em" , …" at bounding box center [480, 263] width 495 height 357
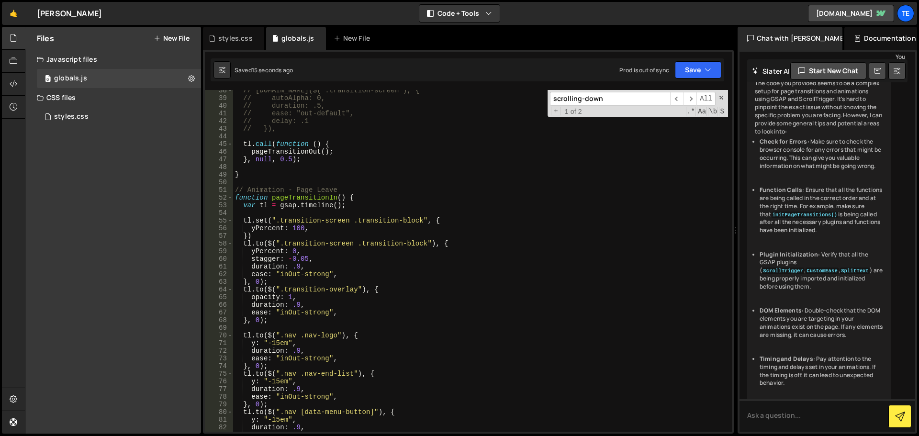
scroll to position [344, 0]
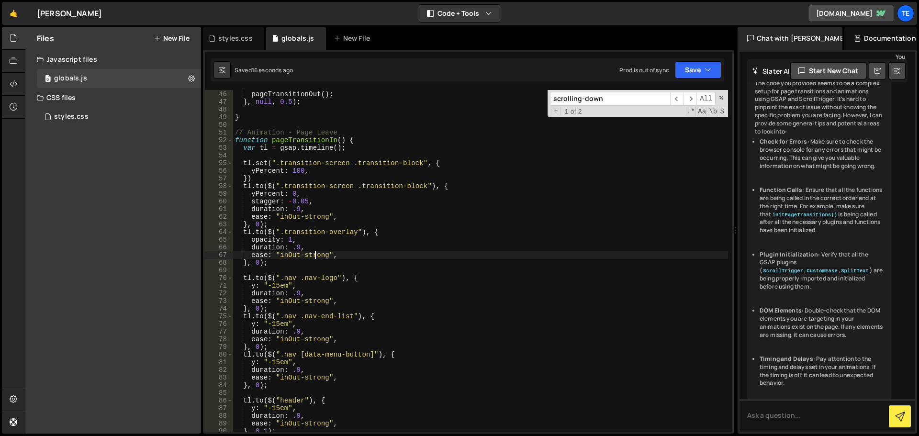
click at [315, 254] on div "tl . call ( function ( ) { pageTransitionOut ( ) ; } , null , 0.5 ) ; } // Anim…" at bounding box center [480, 261] width 495 height 357
drag, startPoint x: 315, startPoint y: 254, endPoint x: 292, endPoint y: 254, distance: 23.5
click at [292, 254] on div "tl . call ( function ( ) { pageTransitionOut ( ) ; } , null , 0.5 ) ; } // Anim…" at bounding box center [480, 261] width 495 height 357
click at [288, 240] on div "tl . call ( function ( ) { pageTransitionOut ( ) ; } , null , 0.5 ) ; } // Anim…" at bounding box center [480, 261] width 495 height 357
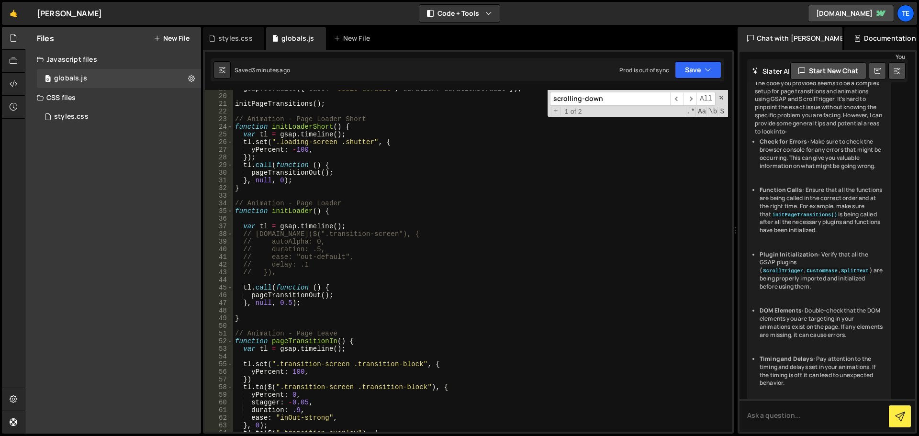
scroll to position [0, 0]
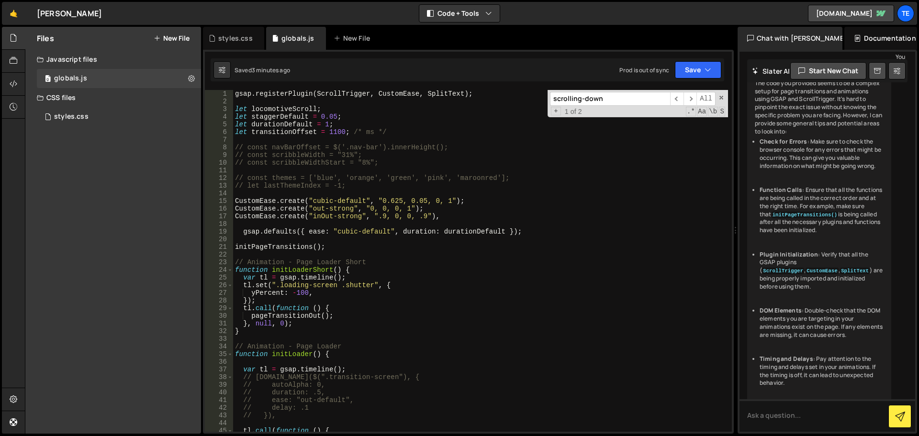
click at [334, 135] on div "gsap . registerPlugin ( ScrollTrigger , CustomEase , SplitText ) ; let locomoti…" at bounding box center [480, 268] width 495 height 357
click at [331, 134] on div "gsap . registerPlugin ( ScrollTrigger , CustomEase , SplitText ) ; let locomoti…" at bounding box center [480, 268] width 495 height 357
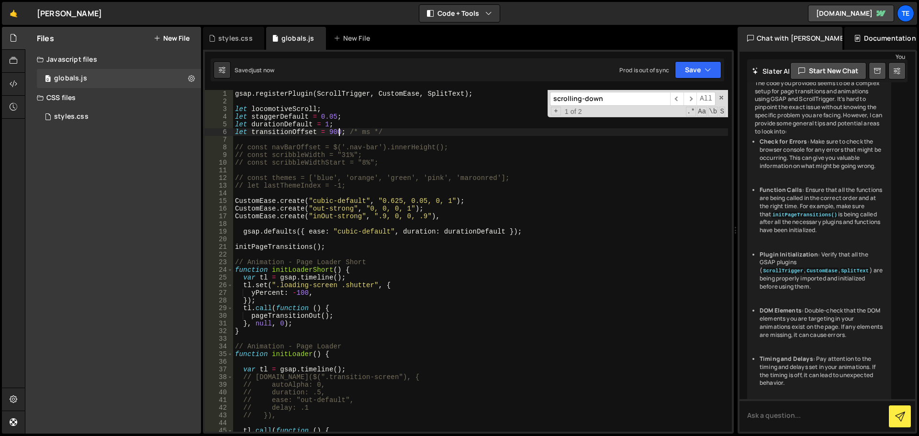
click at [332, 133] on div "gsap . registerPlugin ( ScrollTrigger , CustomEase , SplitText ) ; let locomoti…" at bounding box center [480, 268] width 495 height 357
type textarea "let transitionOffset = 1000; /* ms */"
